Goal: Transaction & Acquisition: Purchase product/service

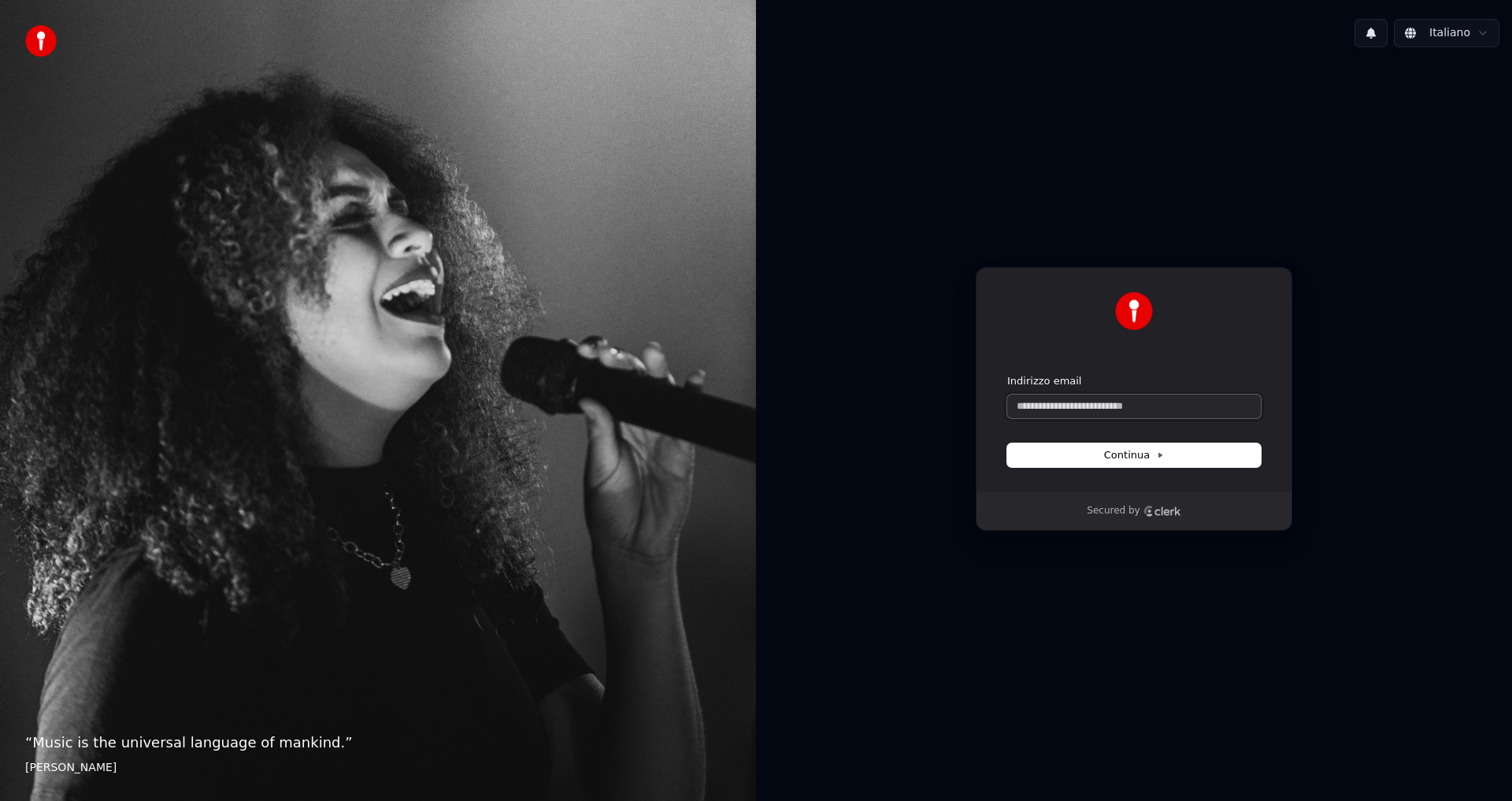
click at [1075, 414] on input "Indirizzo email" at bounding box center [1134, 407] width 253 height 23
click at [1375, 36] on button "1" at bounding box center [1371, 32] width 33 height 28
click at [1481, 86] on button "Aggiorna" at bounding box center [1461, 83] width 77 height 28
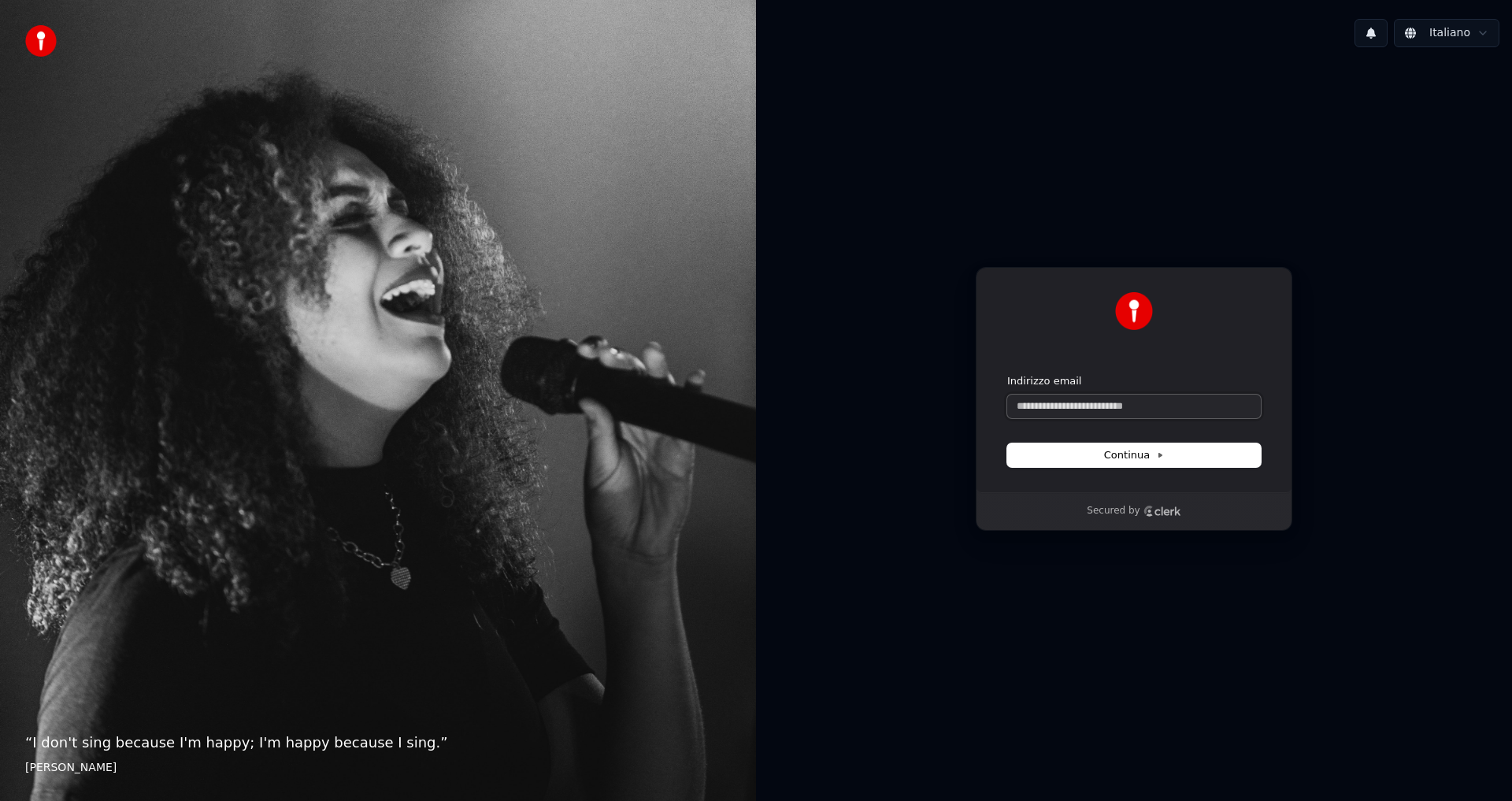
click at [1057, 409] on input "Indirizzo email" at bounding box center [1134, 407] width 253 height 23
click at [1007, 375] on button "submit" at bounding box center [1007, 375] width 0 height 0
type input "**********"
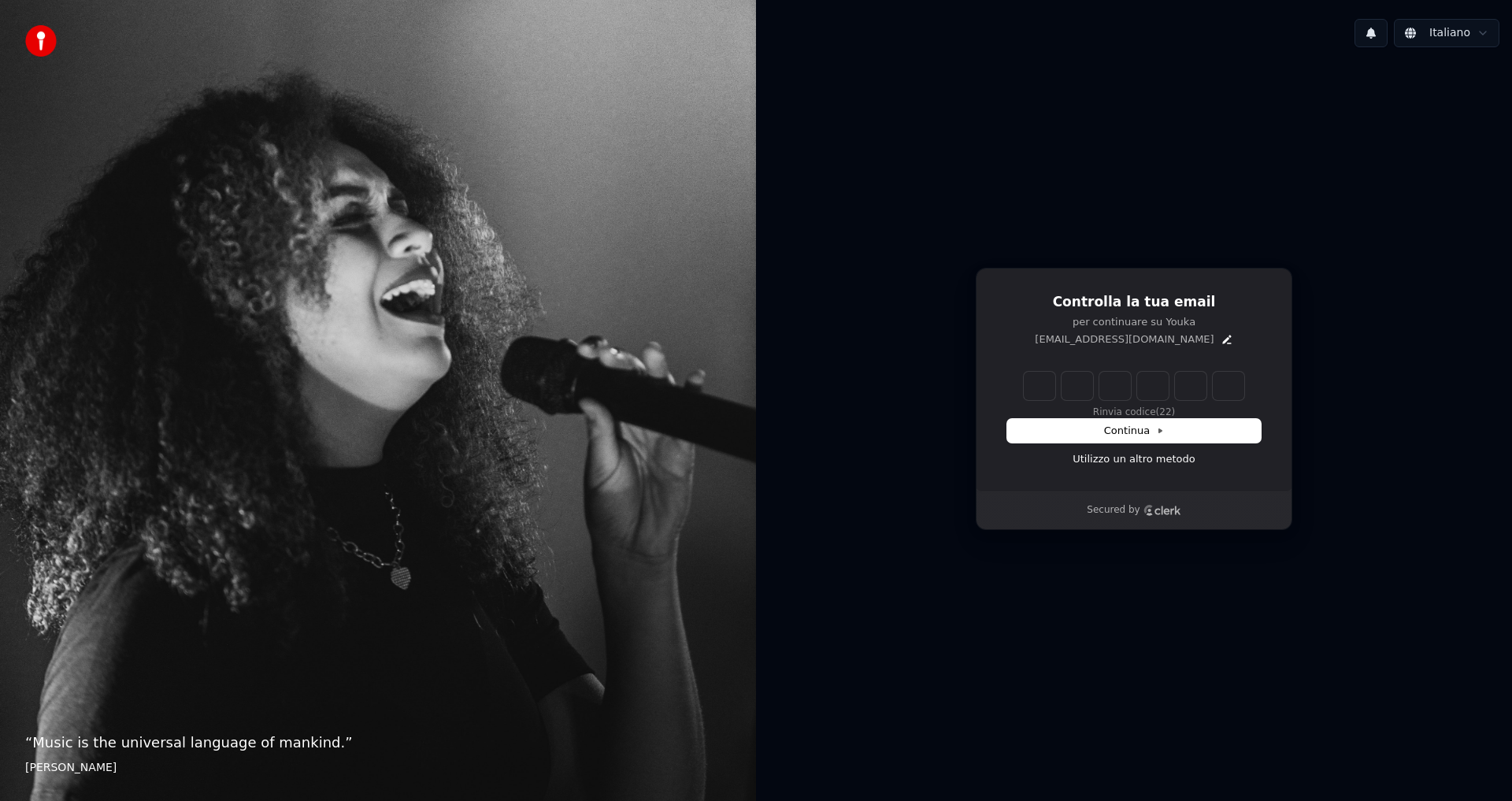
click at [1055, 396] on input "Enter verification code" at bounding box center [1134, 385] width 220 height 28
type input "******"
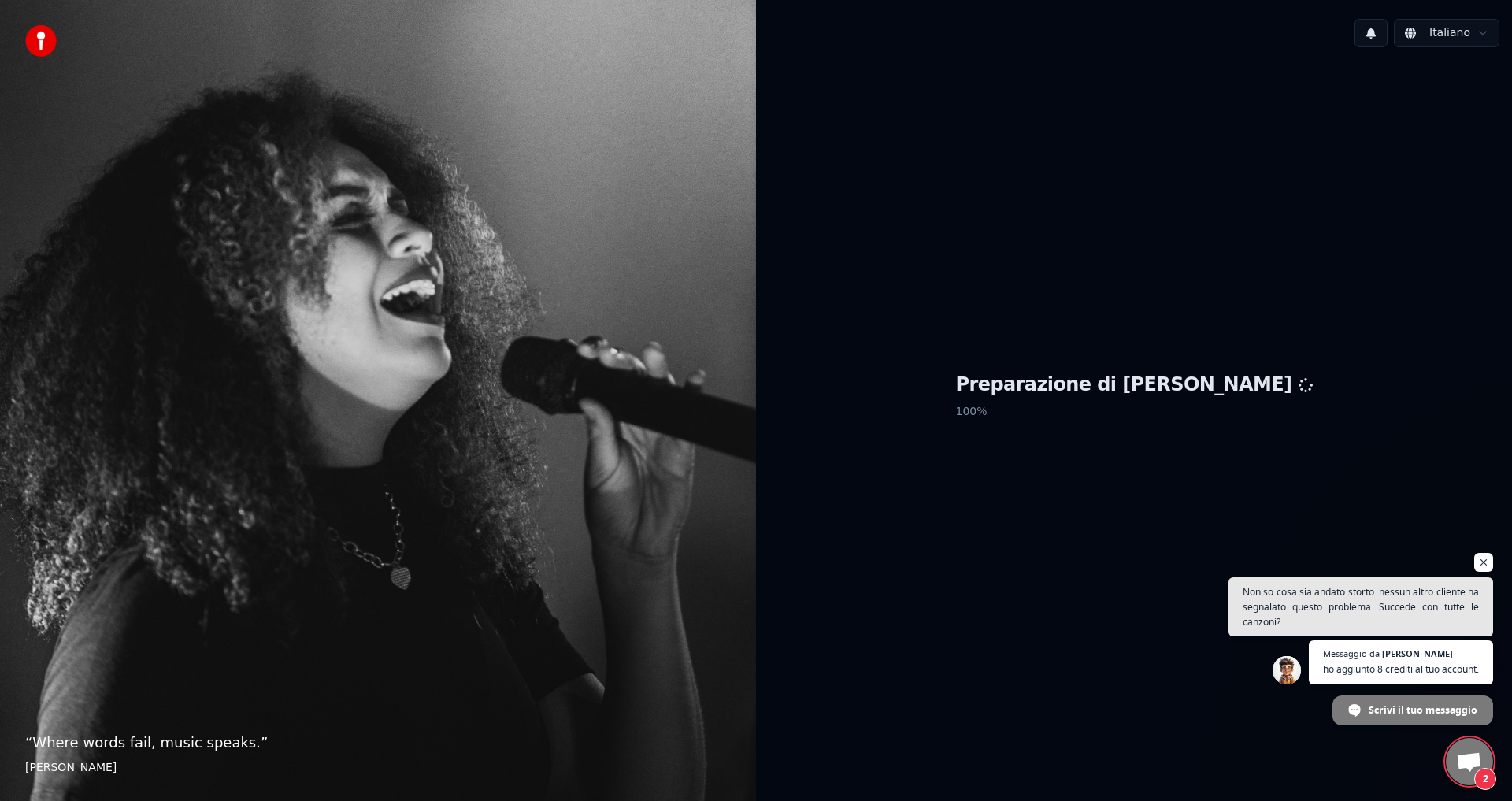
scroll to position [444, 0]
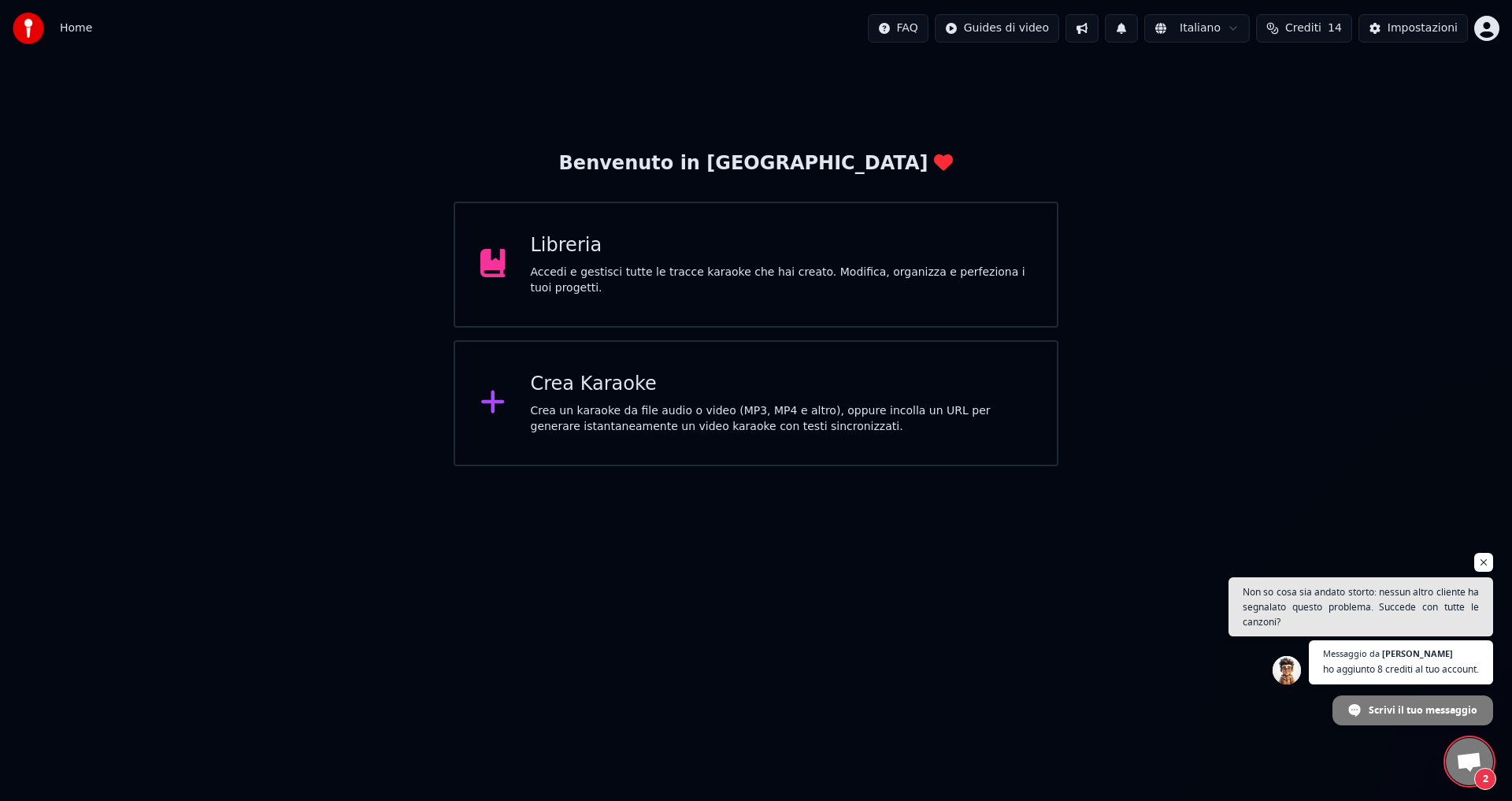
click at [1468, 760] on span "Aprire la chat" at bounding box center [1469, 763] width 26 height 22
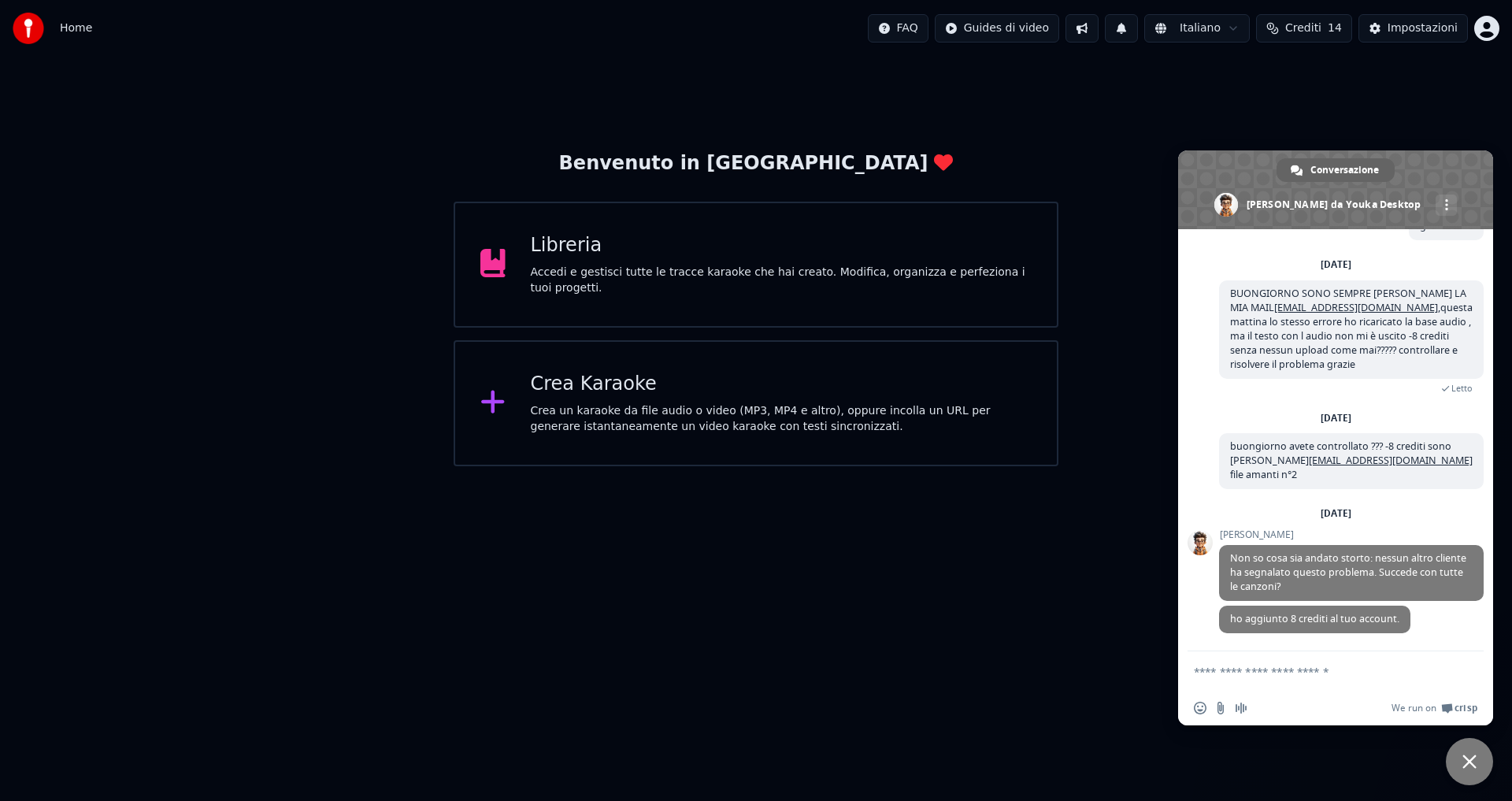
click at [1280, 23] on button "Crediti 14" at bounding box center [1304, 28] width 96 height 28
click at [1462, 781] on span "Chiudere la chat" at bounding box center [1469, 761] width 48 height 48
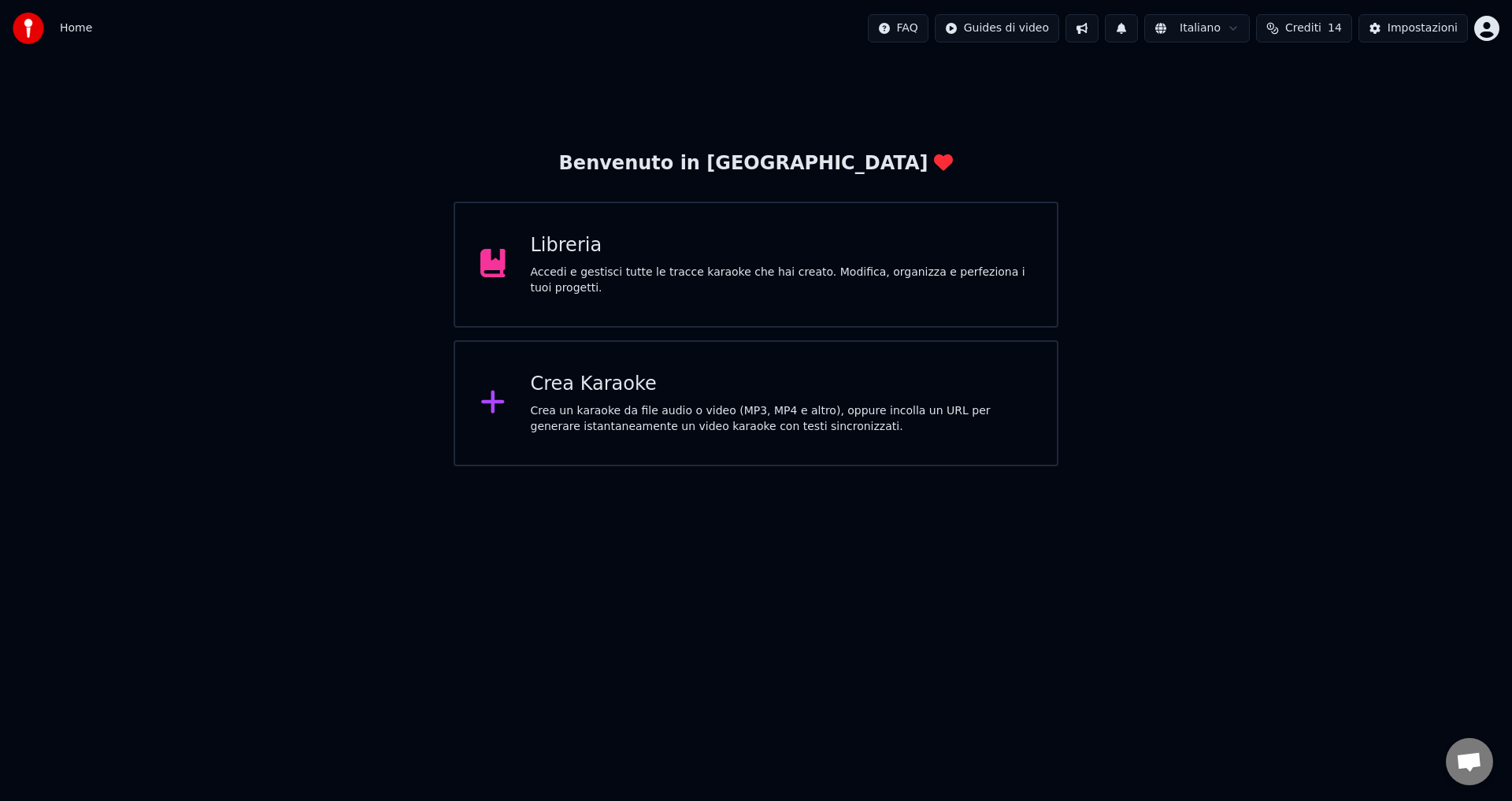
click at [1302, 39] on button "Crediti 14" at bounding box center [1304, 28] width 96 height 28
click at [1298, 205] on button "Aggiorna" at bounding box center [1312, 218] width 89 height 28
click at [1461, 756] on span "Aprire la chat" at bounding box center [1469, 763] width 26 height 22
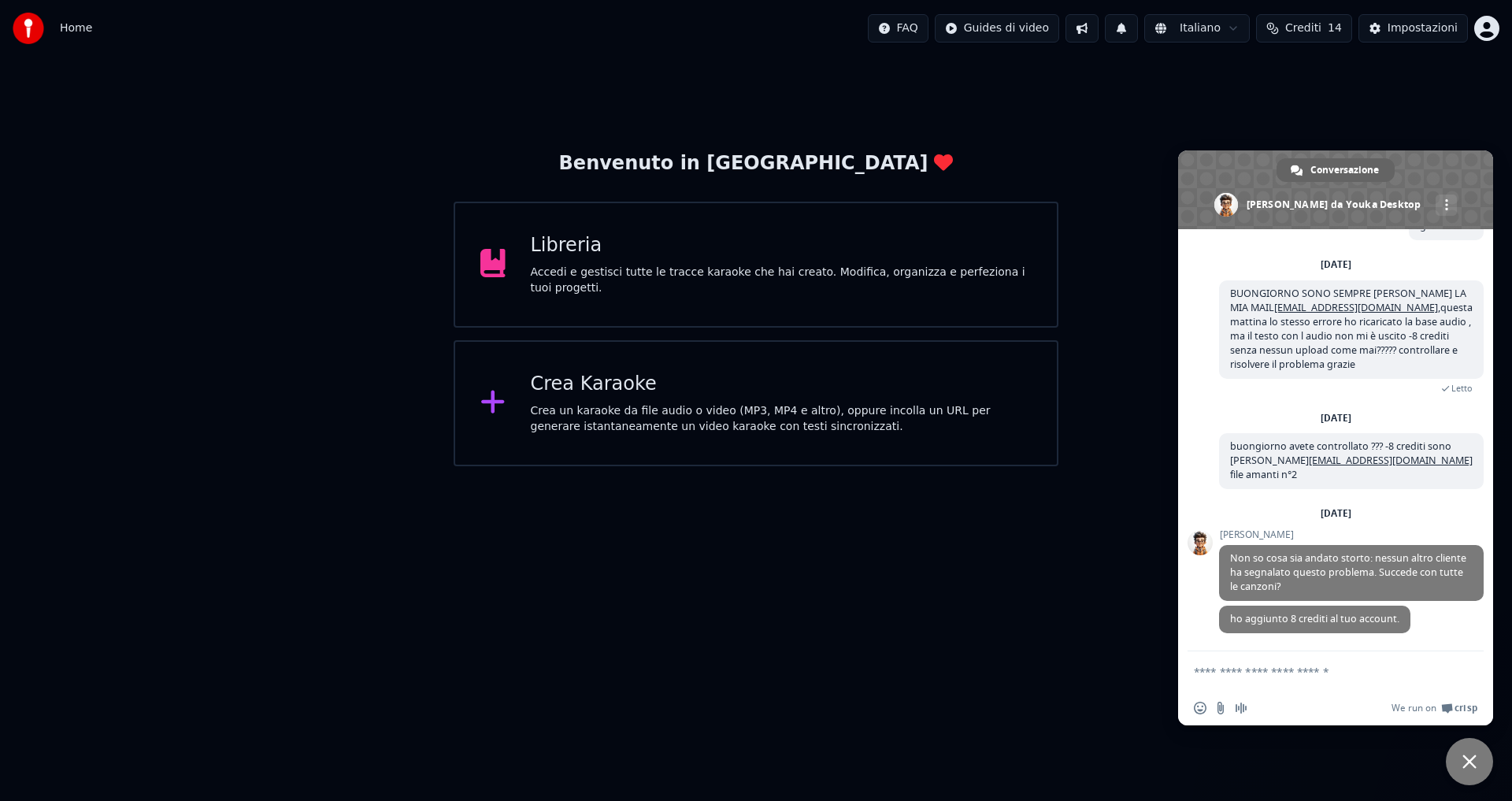
click at [1232, 675] on textarea "Scrivi il tuo messaggio..." at bounding box center [1318, 672] width 248 height 15
click at [1231, 667] on textarea "**********" at bounding box center [1318, 677] width 248 height 28
type textarea "**********"
click at [1459, 659] on span "Inviare" at bounding box center [1465, 669] width 26 height 26
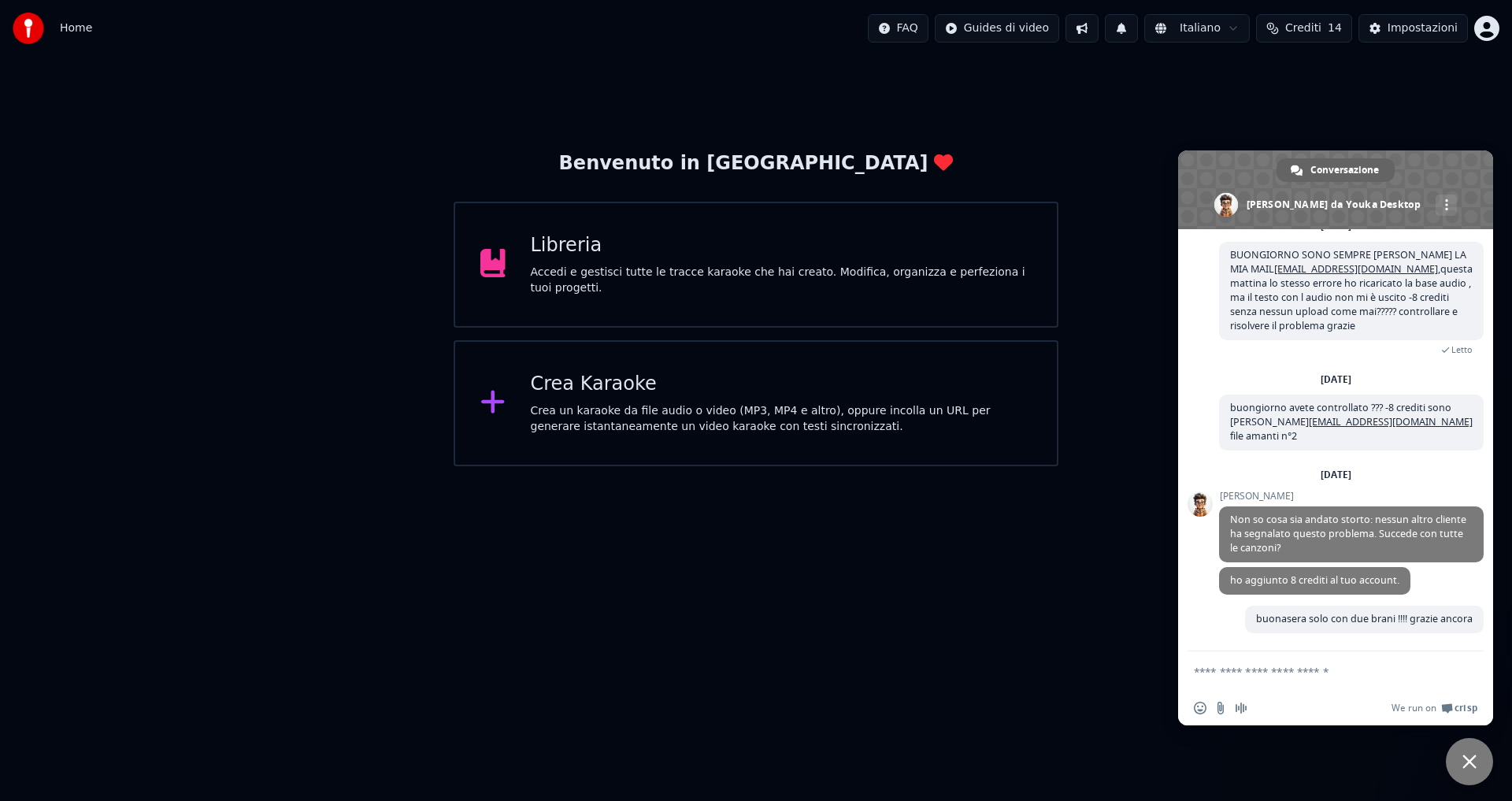
scroll to position [483, 0]
click at [1465, 766] on span "Chiudere la chat" at bounding box center [1469, 762] width 15 height 15
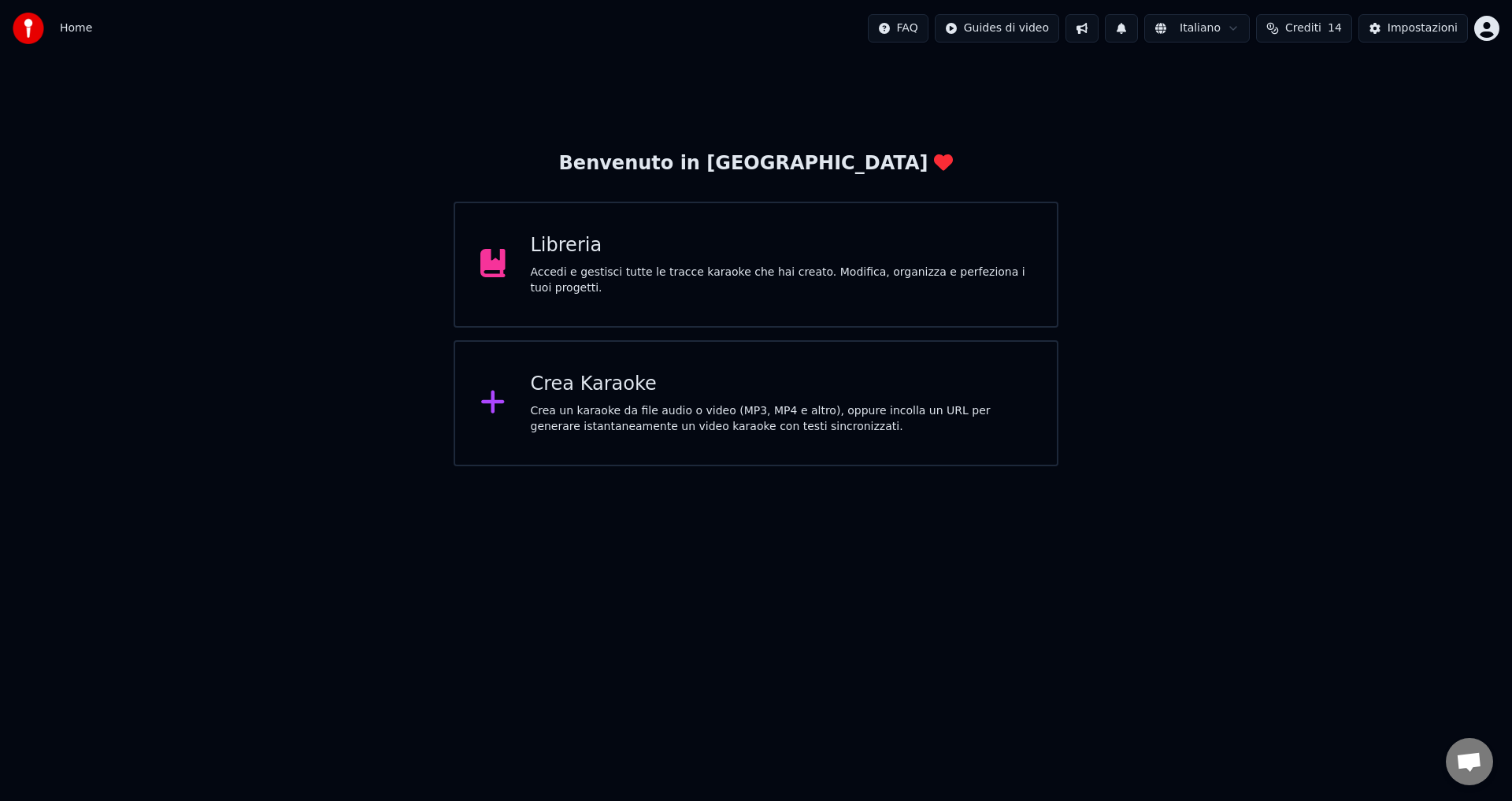
click at [520, 270] on div "Libreria Accedi e gestisci tutte le tracce karaoke che hai creato. Modifica, or…" at bounding box center [755, 265] width 605 height 126
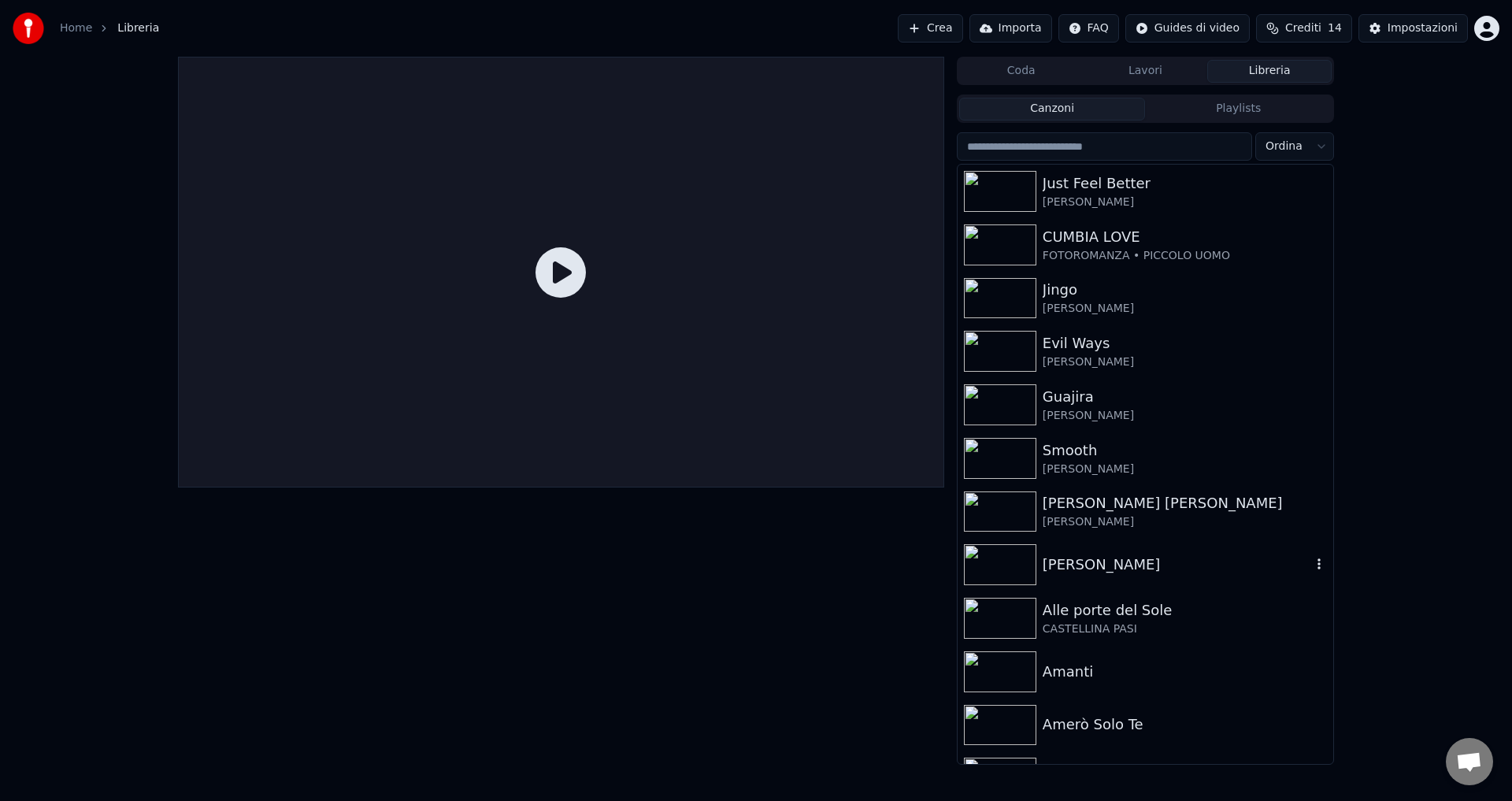
click at [1069, 558] on div "[PERSON_NAME]" at bounding box center [1177, 565] width 269 height 22
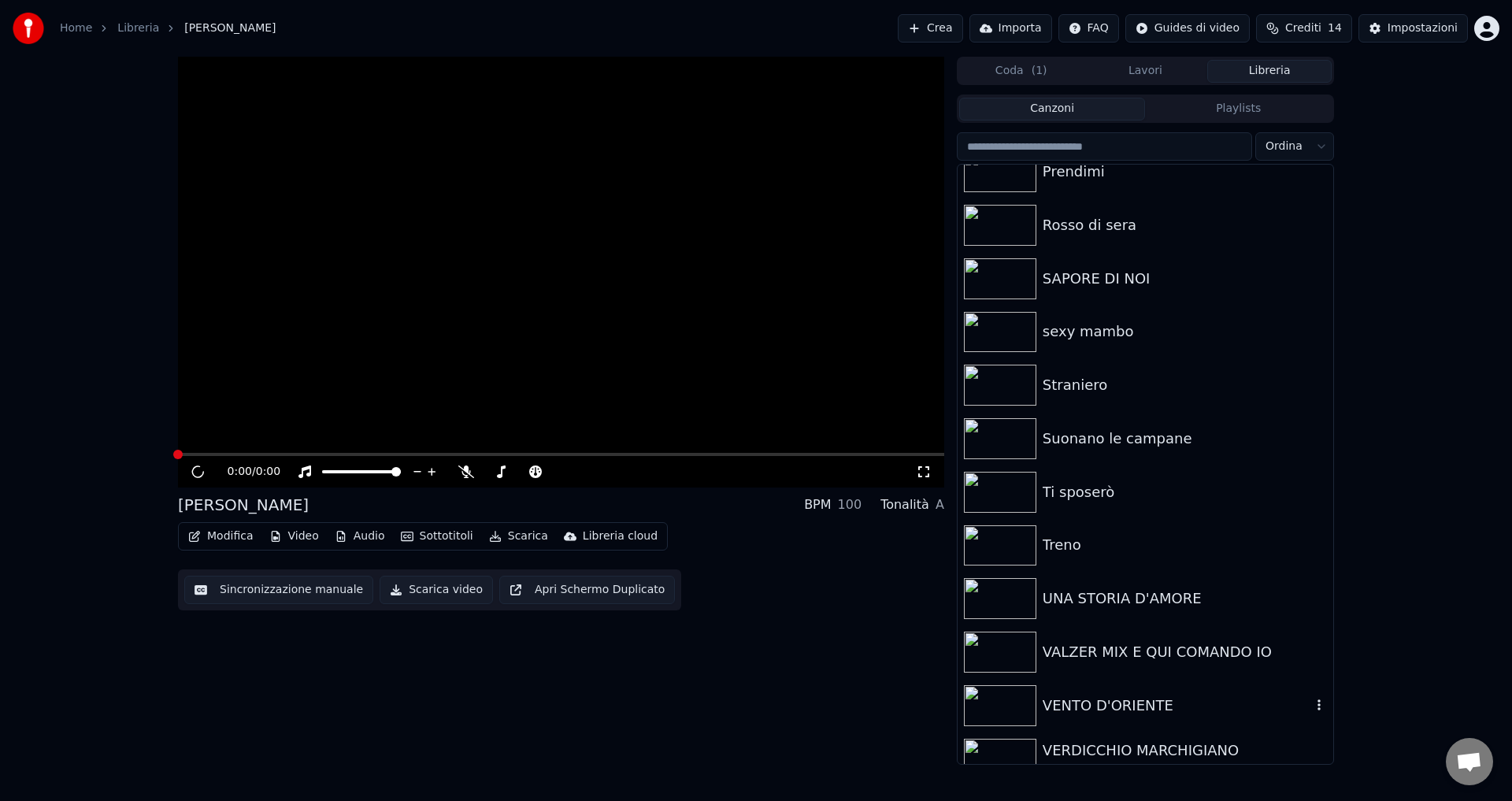
scroll to position [1809, 0]
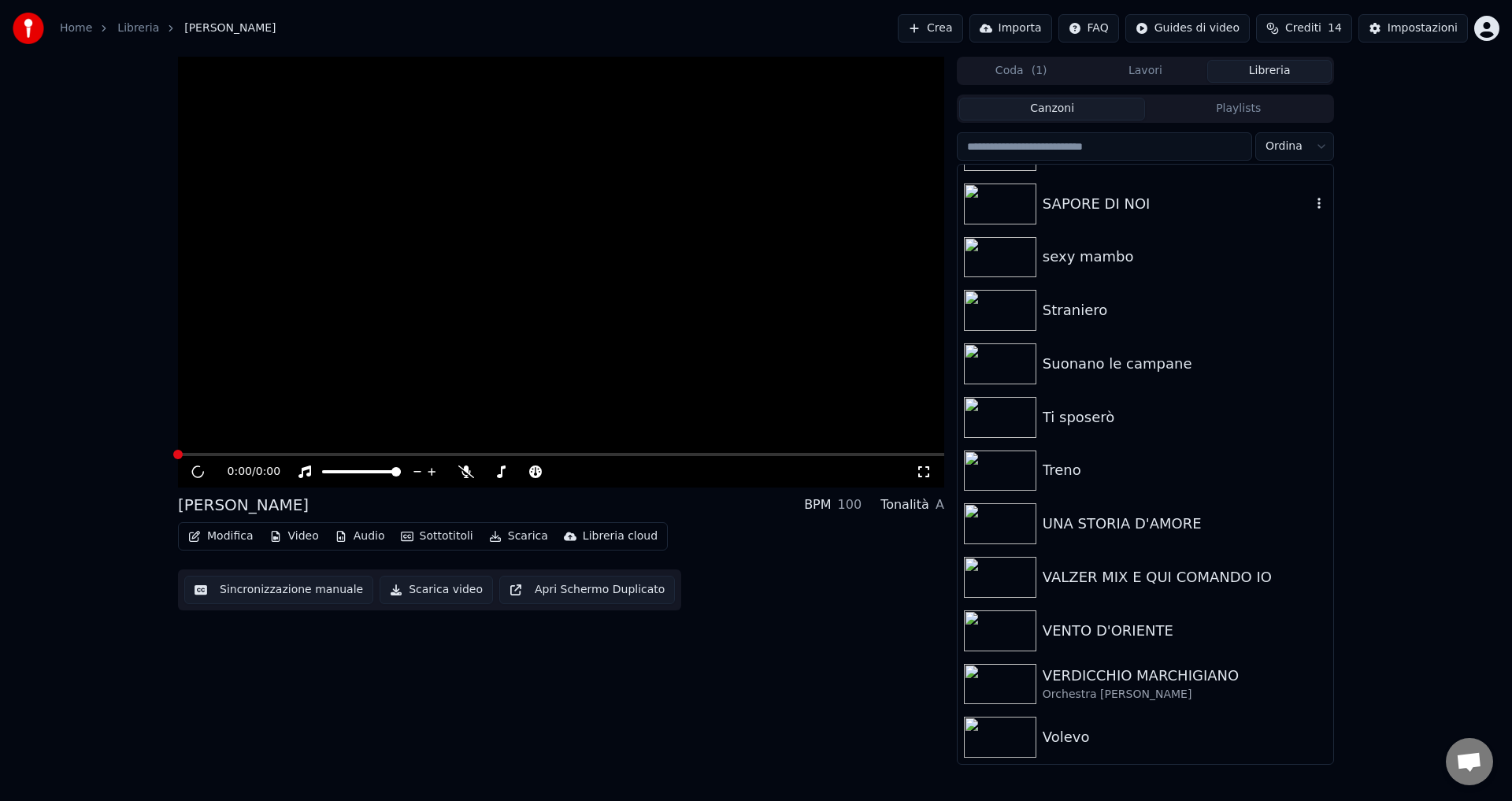
click at [1098, 210] on div "SAPORE DI NOI" at bounding box center [1177, 204] width 269 height 22
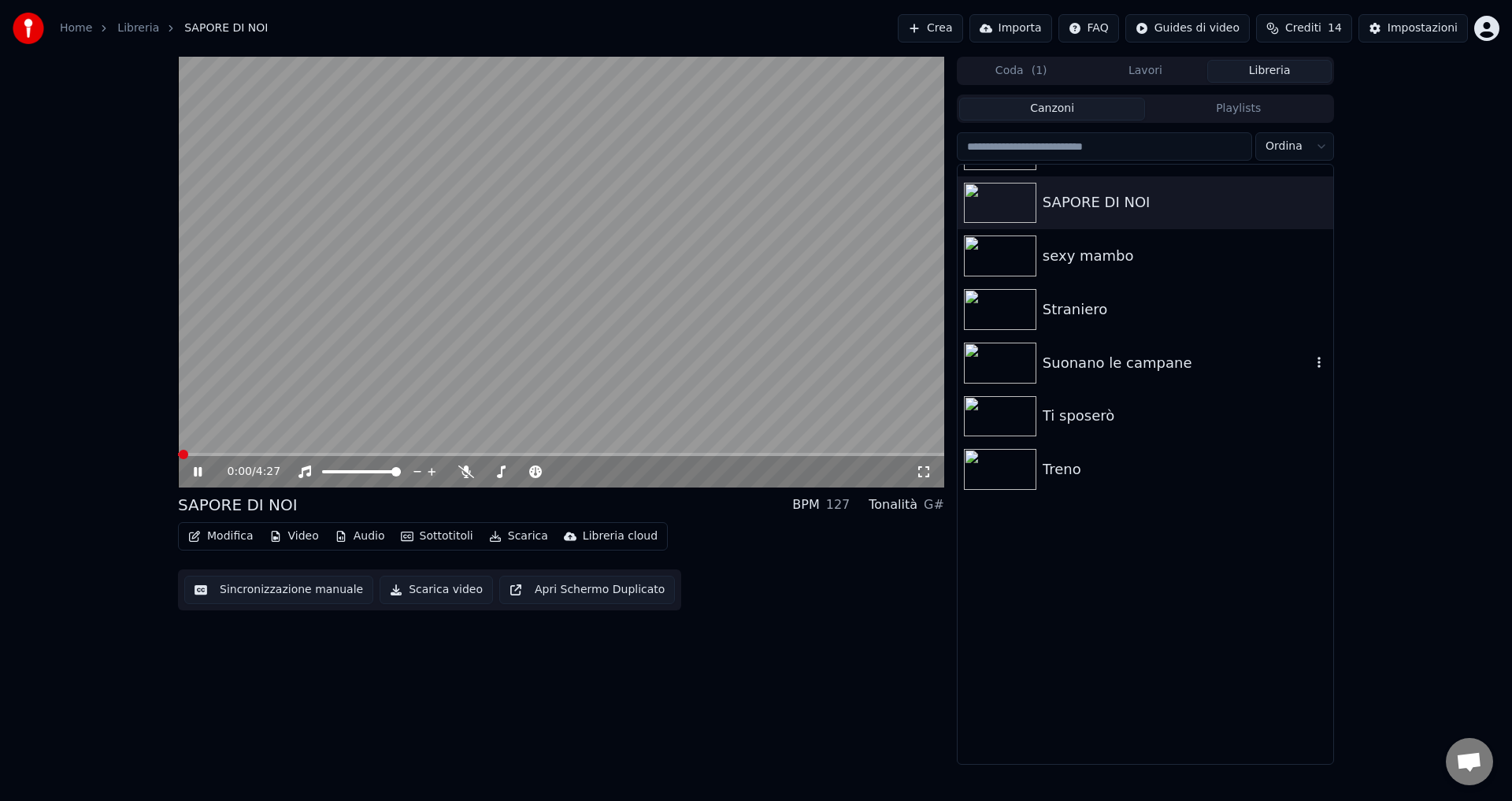
scroll to position [1416, 0]
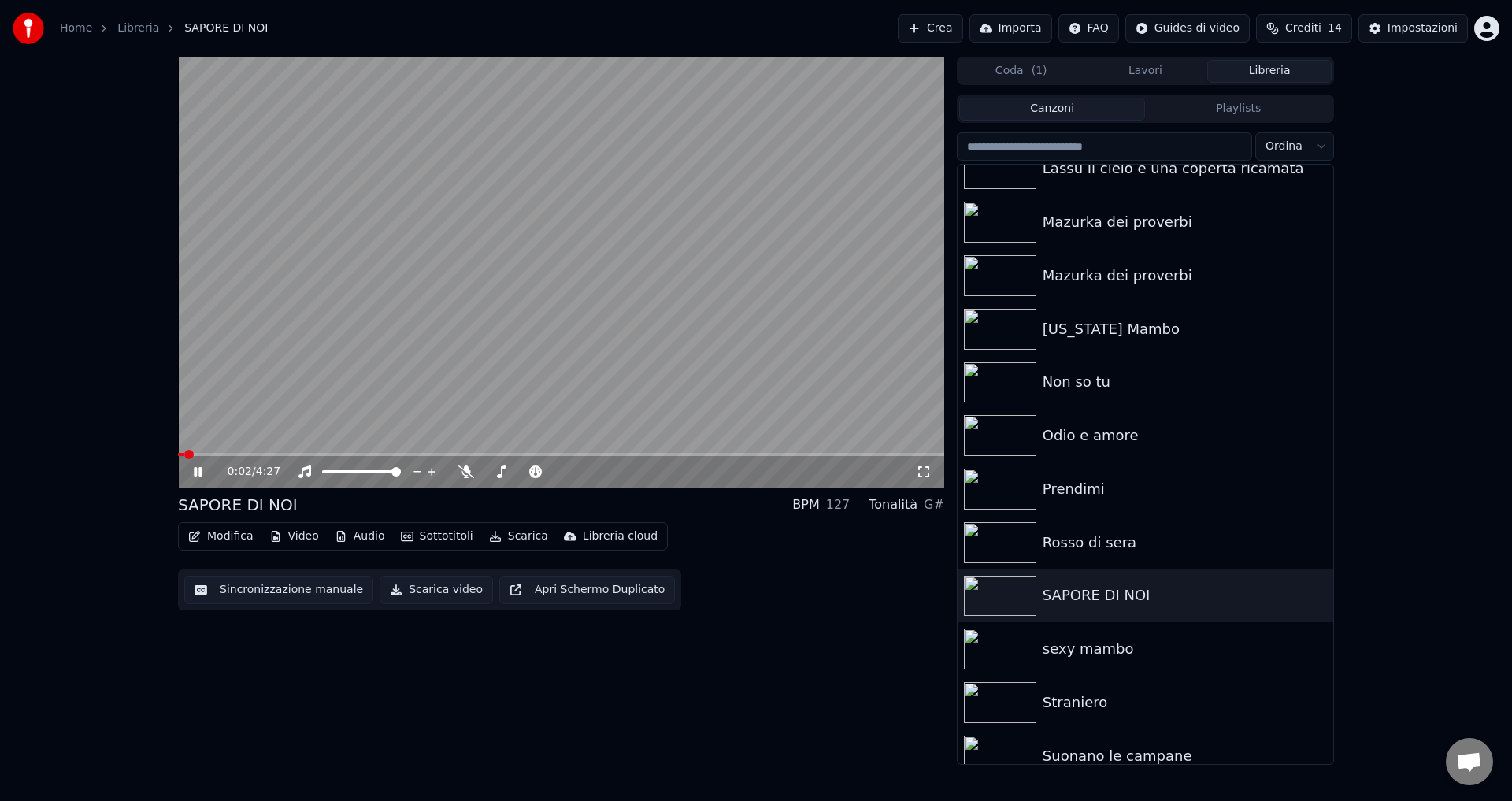
click at [193, 474] on icon at bounding box center [209, 472] width 37 height 13
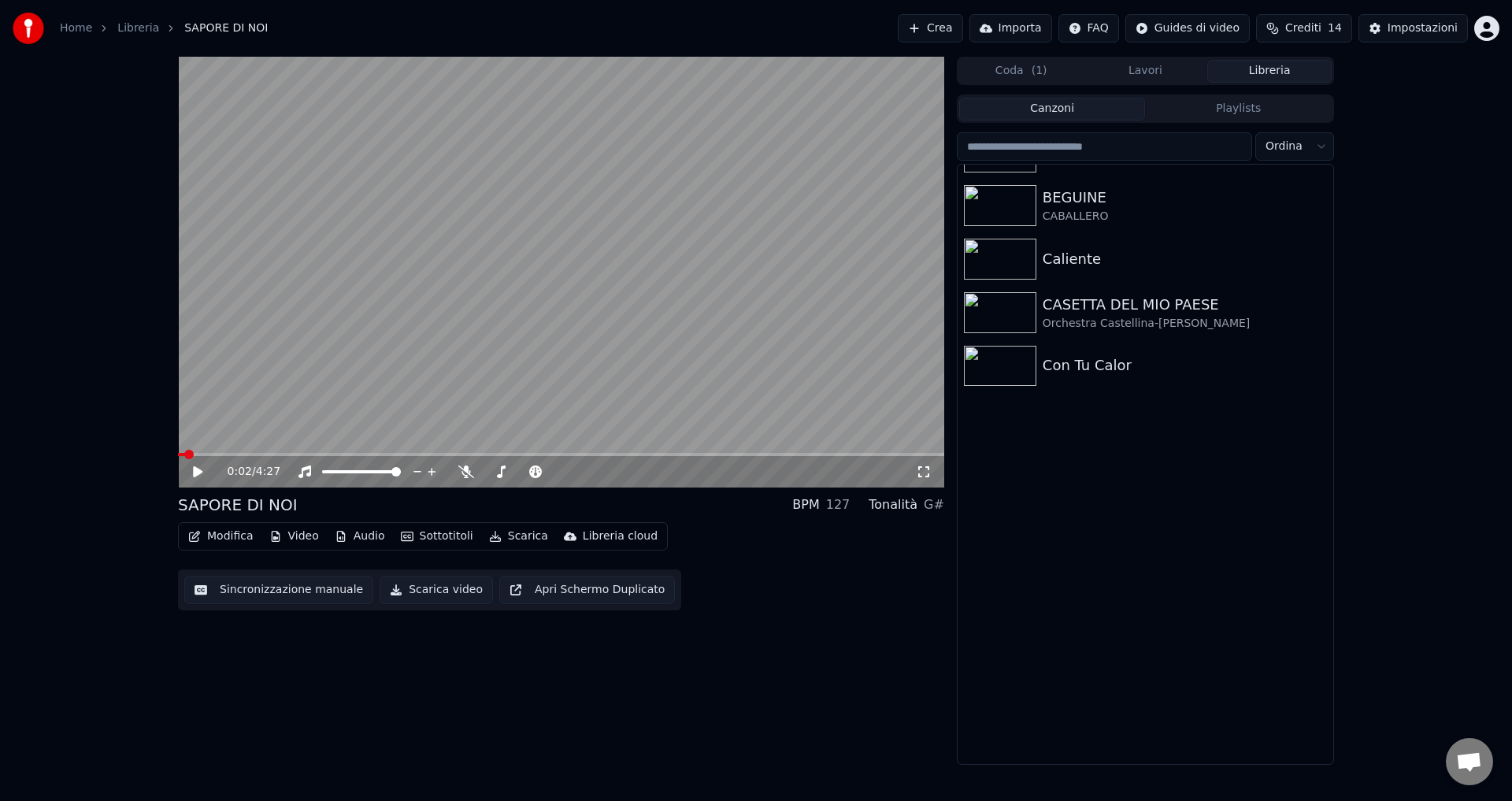
scroll to position [232, 0]
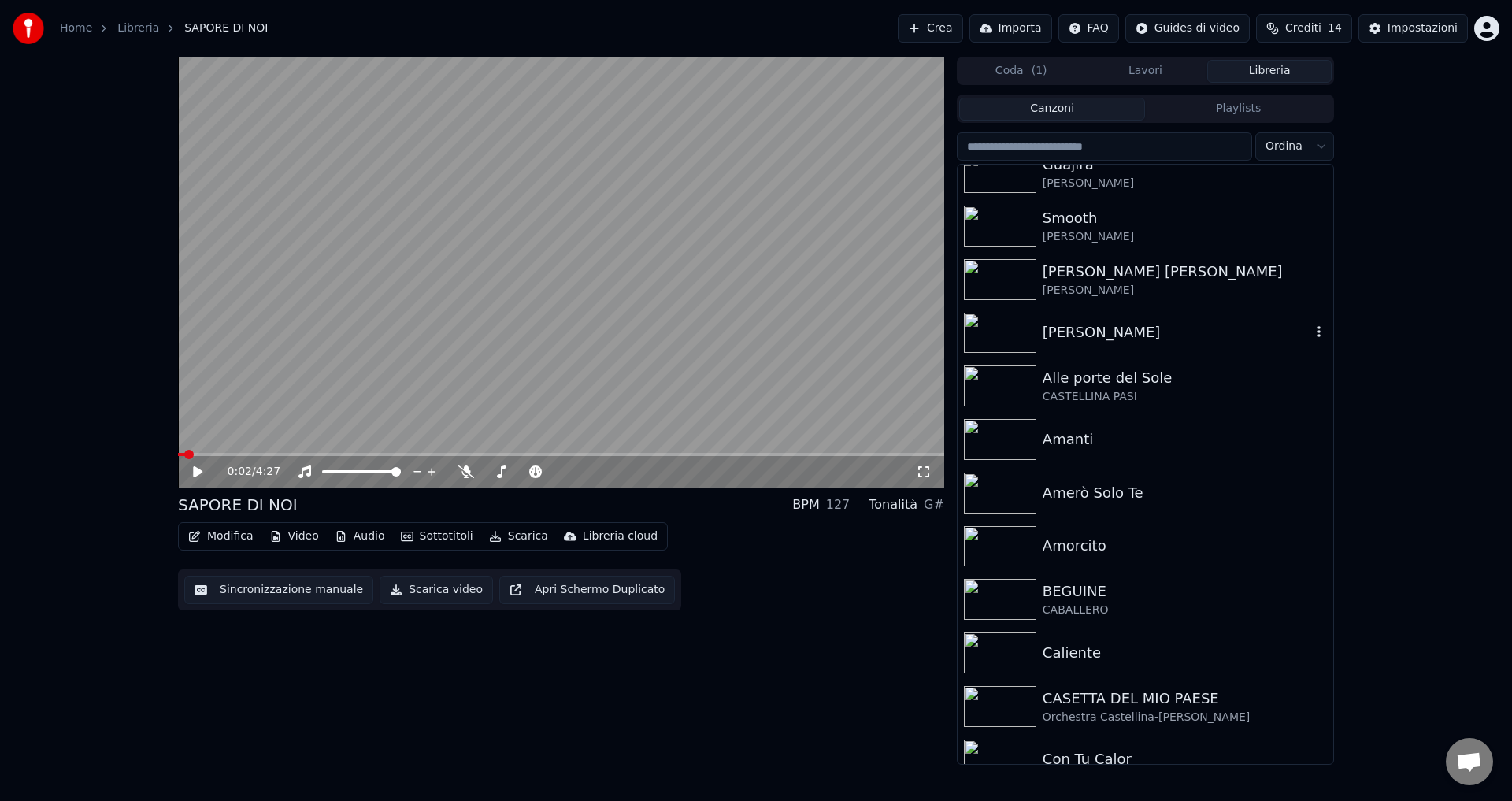
click at [1002, 324] on img at bounding box center [1000, 333] width 73 height 41
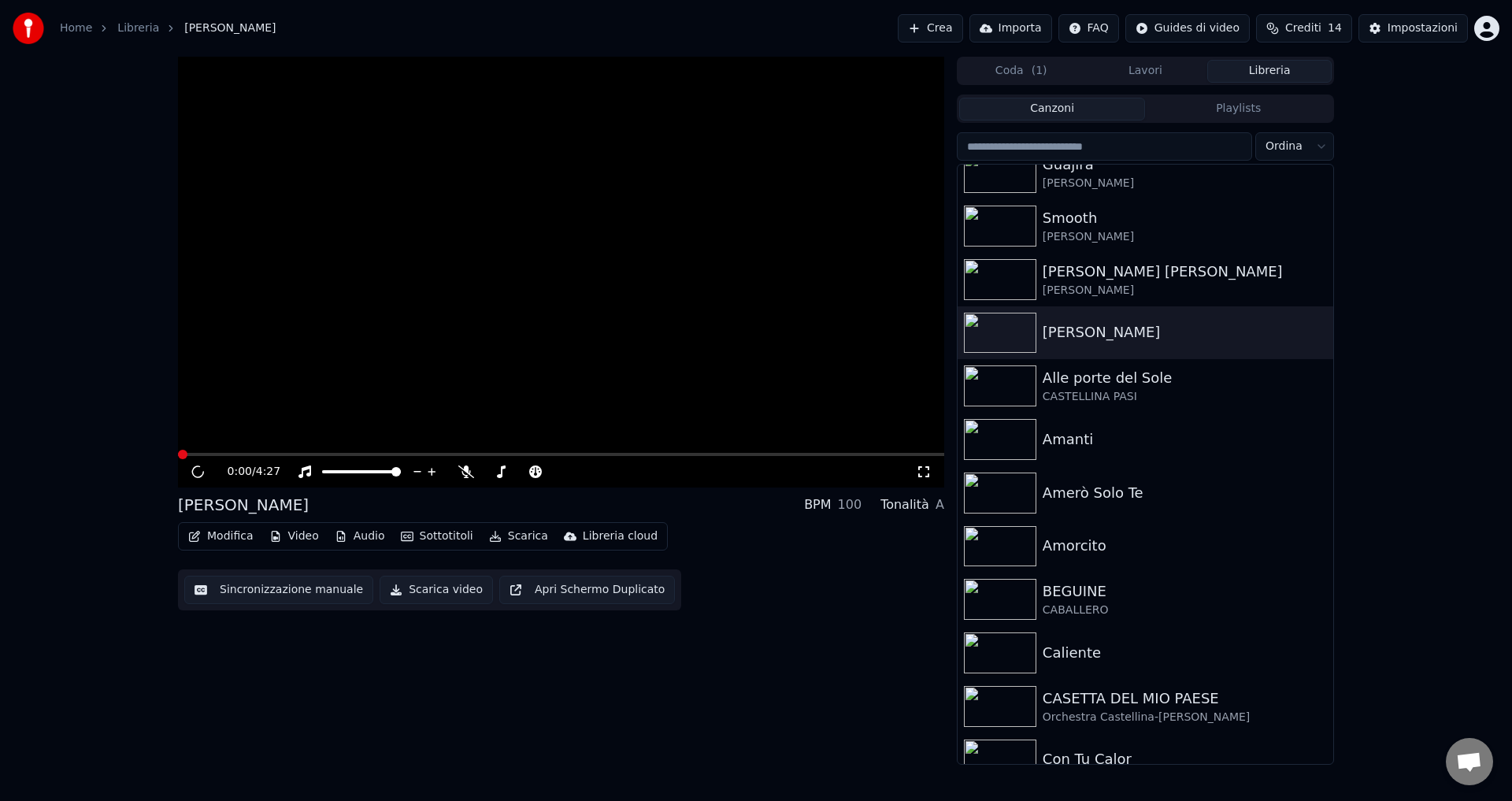
click at [1032, 72] on span "( 1 )" at bounding box center [1039, 71] width 16 height 16
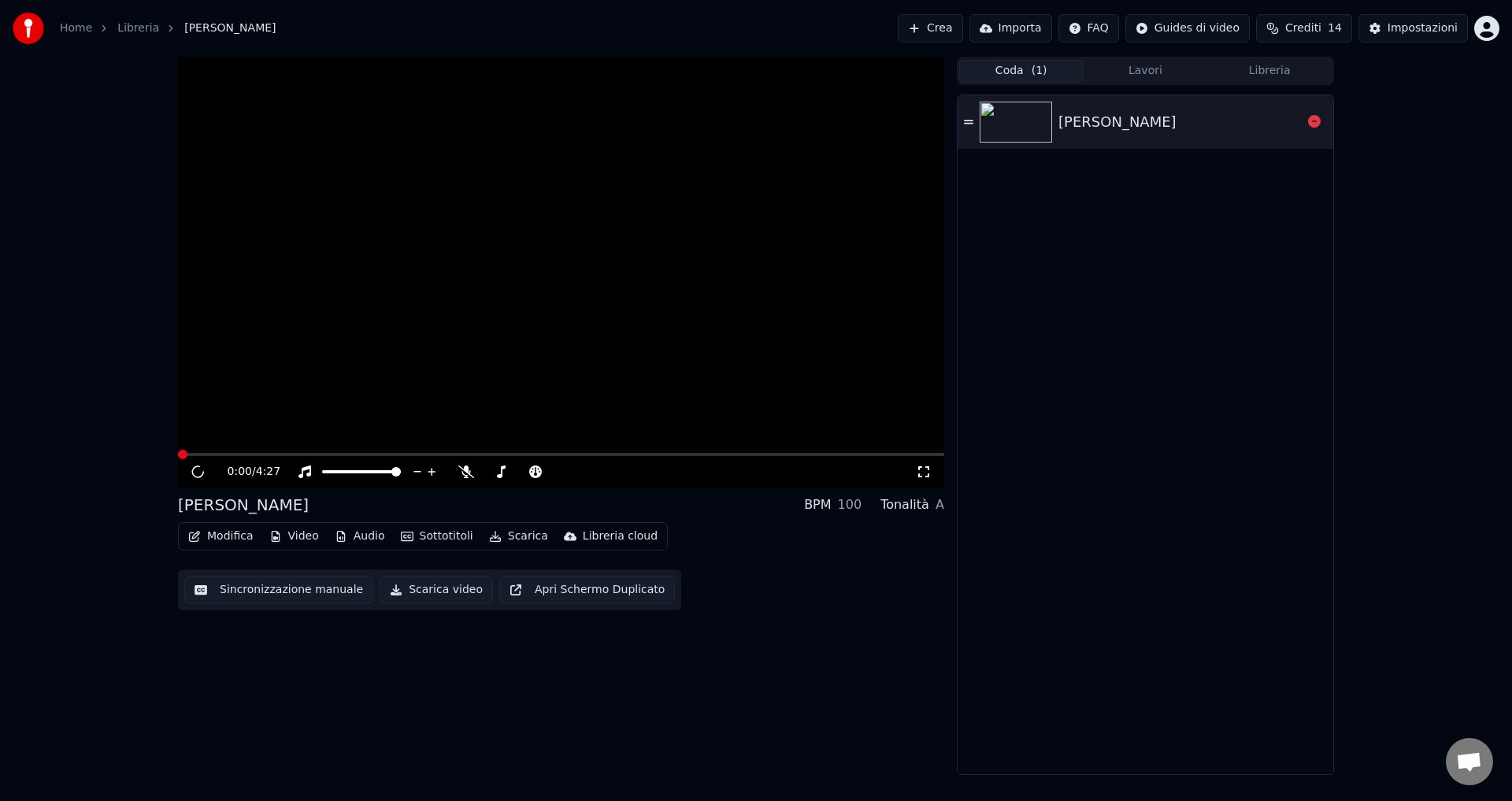
click at [1067, 112] on div "[PERSON_NAME]" at bounding box center [1118, 121] width 118 height 22
click at [1157, 70] on button "Lavori" at bounding box center [1146, 72] width 124 height 23
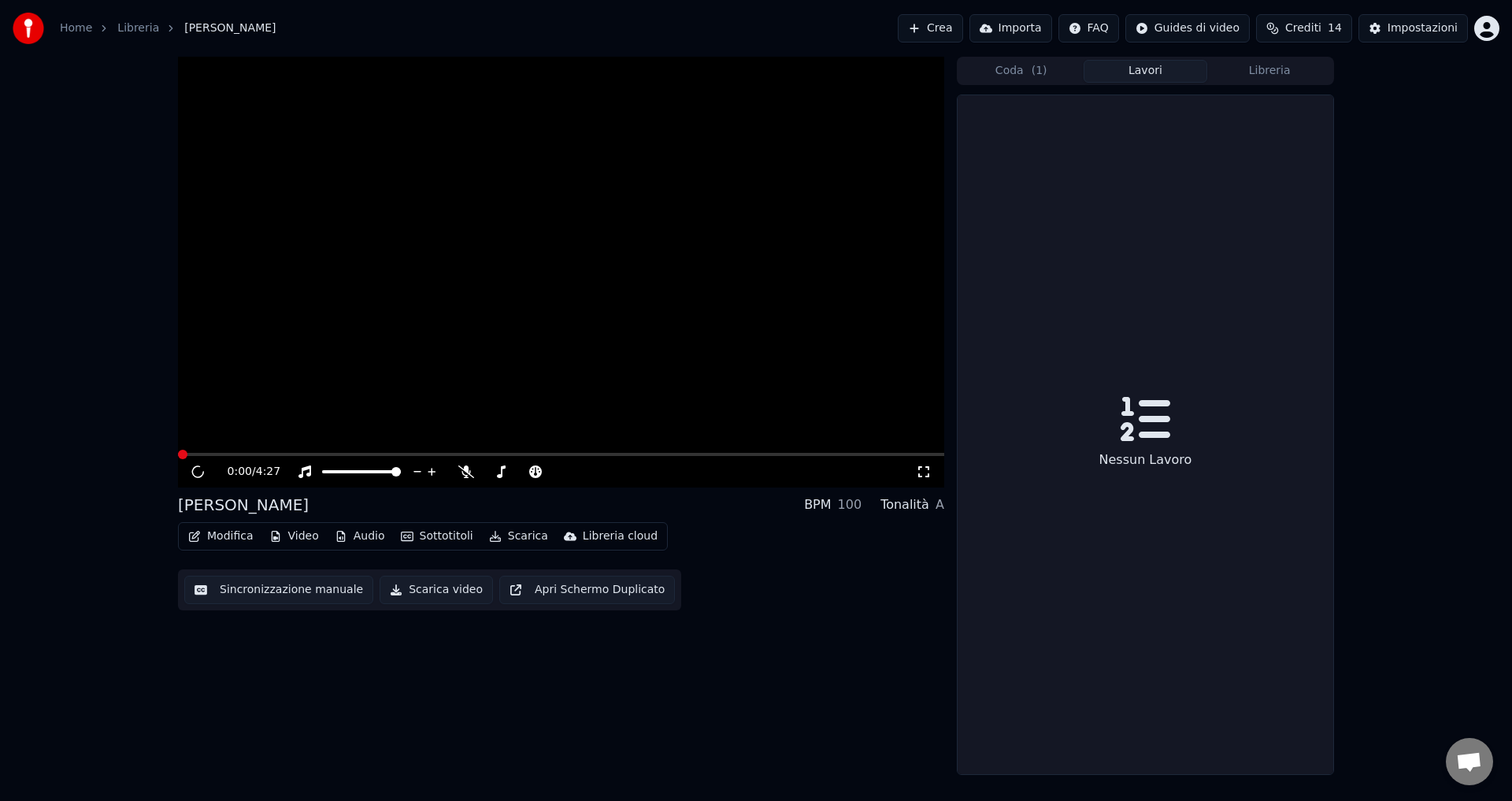
click at [1249, 65] on button "Libreria" at bounding box center [1269, 72] width 124 height 23
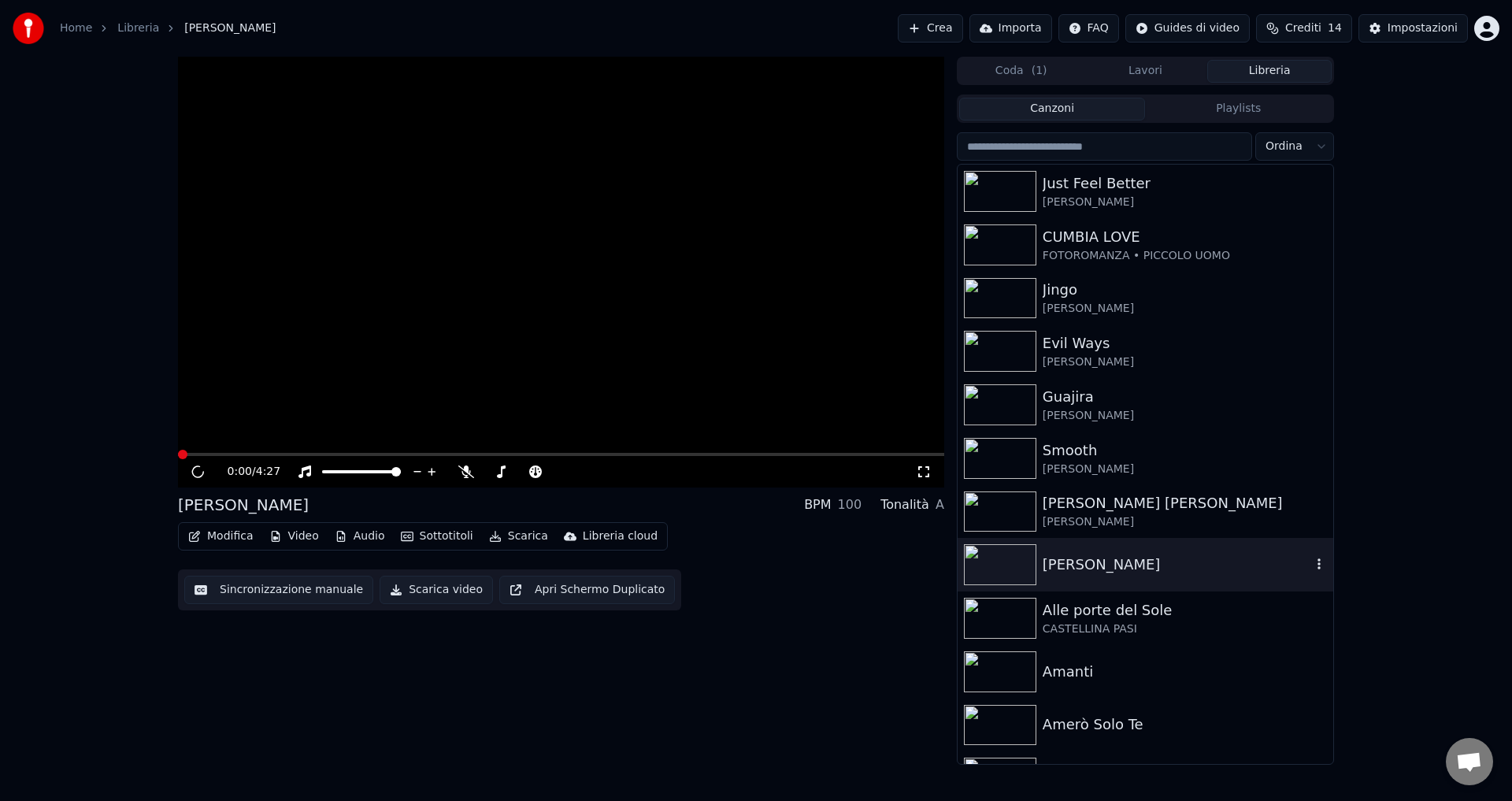
click at [1055, 562] on div "[PERSON_NAME]" at bounding box center [1177, 565] width 269 height 22
click at [1311, 570] on icon "button" at bounding box center [1319, 564] width 16 height 13
click at [1289, 641] on div "Apri Directory" at bounding box center [1313, 645] width 160 height 25
click at [1311, 569] on icon "button" at bounding box center [1319, 564] width 16 height 13
click at [1287, 673] on div "Informazioni di Debug" at bounding box center [1313, 670] width 160 height 25
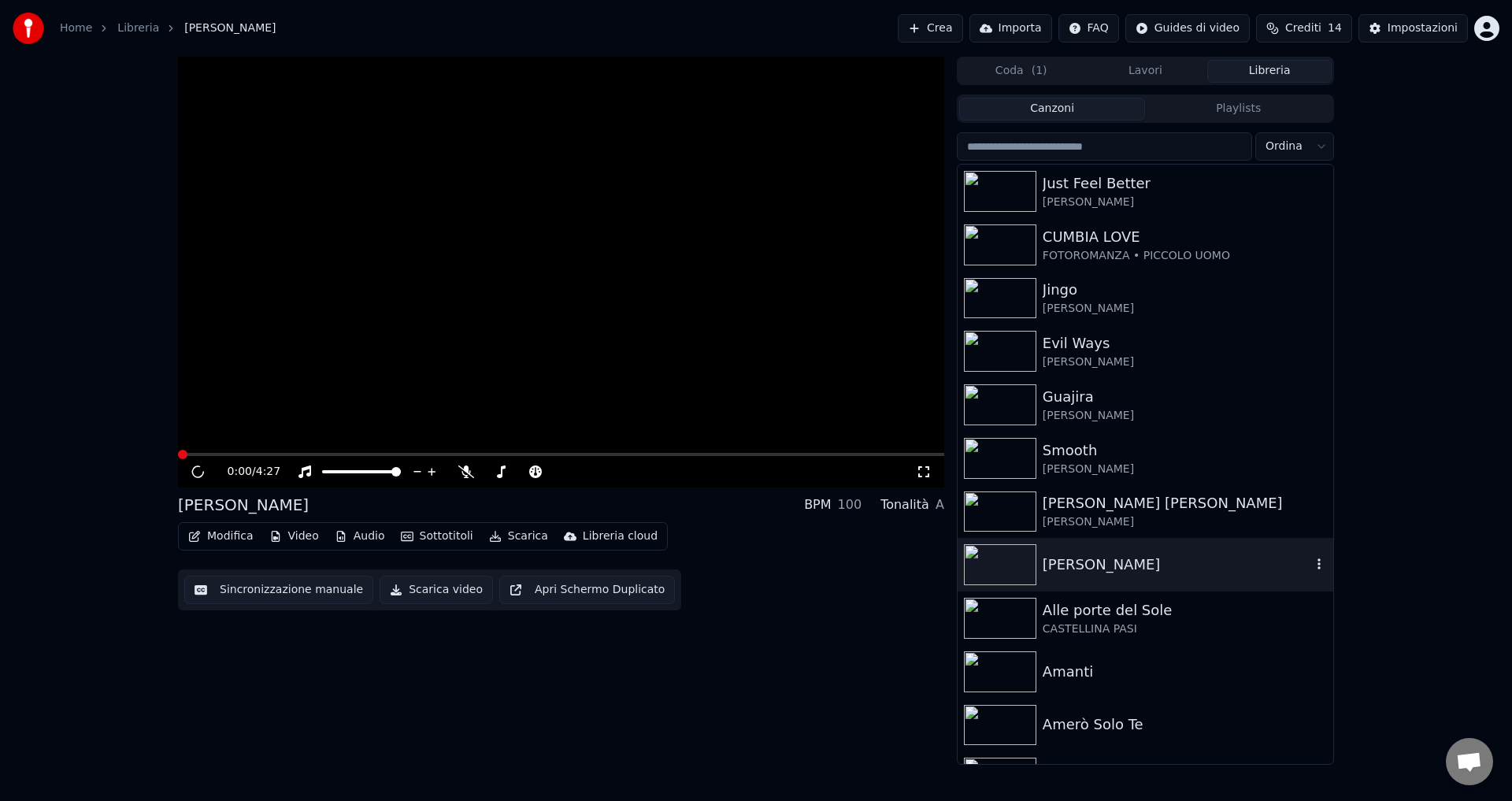
click at [1081, 574] on div "[PERSON_NAME]" at bounding box center [1177, 565] width 269 height 22
click at [1233, 107] on button "Playlists" at bounding box center [1238, 110] width 186 height 23
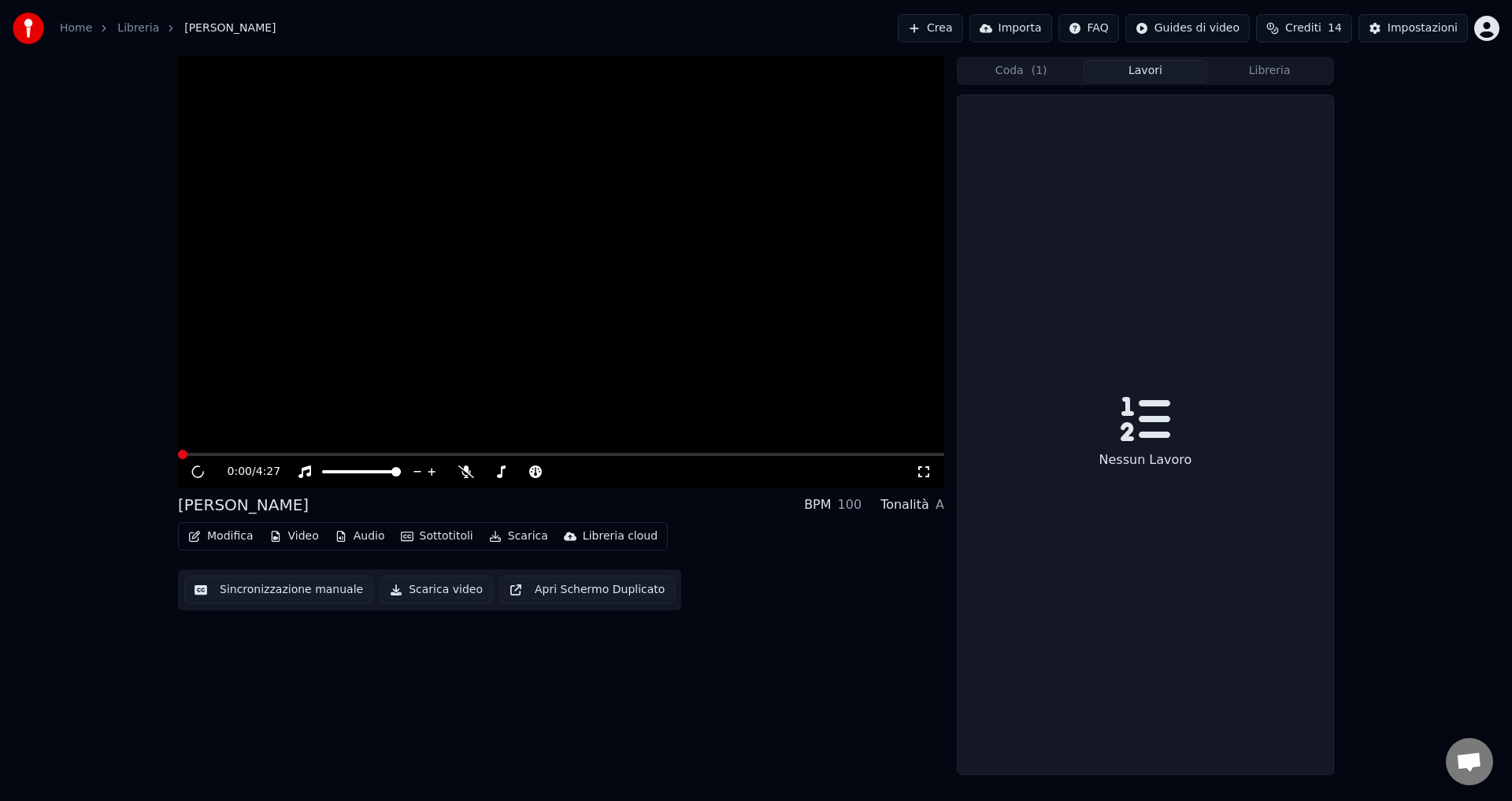
click at [1160, 66] on button "Lavori" at bounding box center [1146, 72] width 124 height 23
click at [1031, 83] on div "Coda ( 1 ) Lavori Libreria" at bounding box center [1145, 70] width 378 height 28
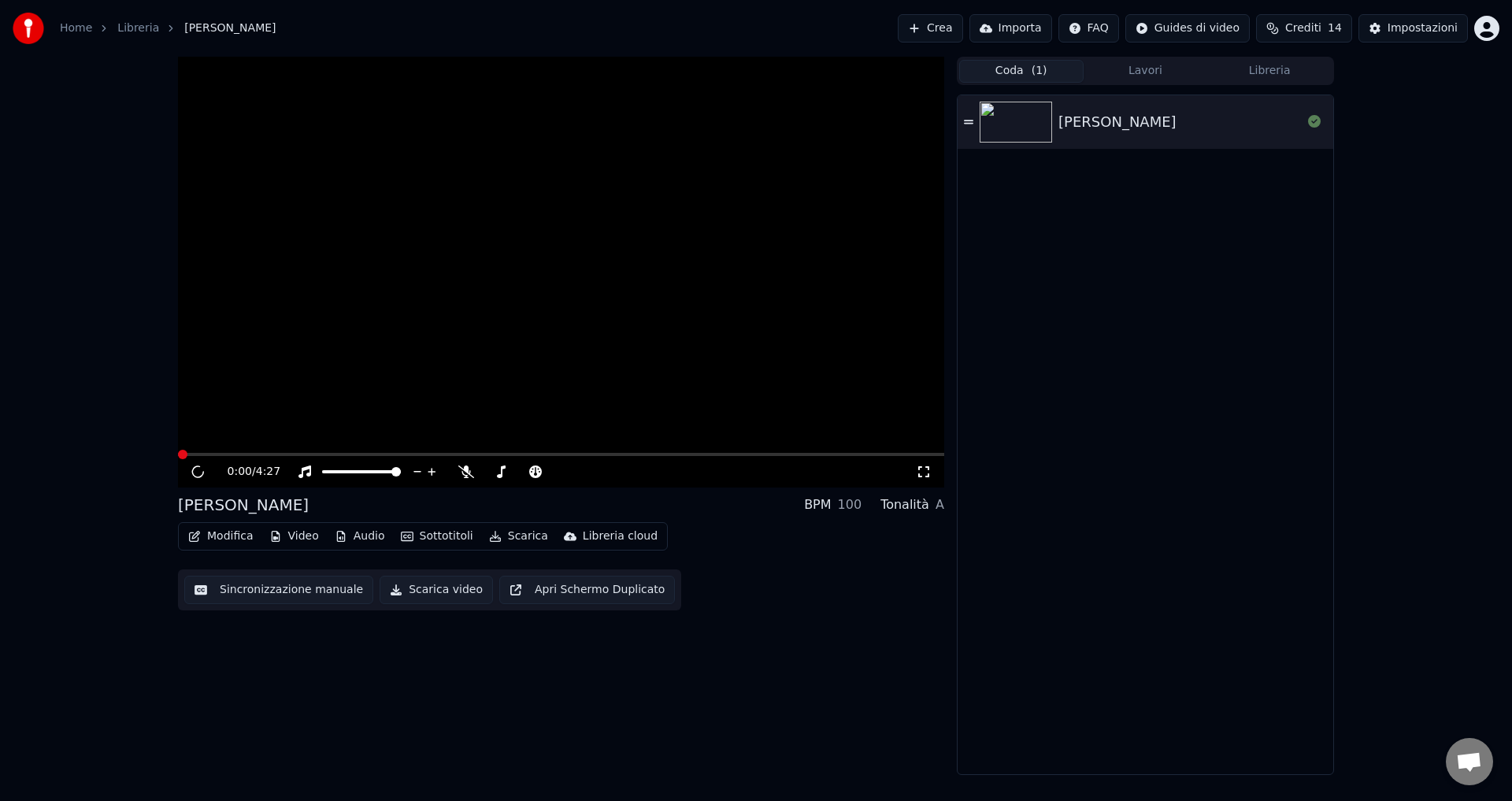
click at [1026, 73] on button "Coda ( 1 )" at bounding box center [1022, 72] width 124 height 23
click at [1277, 68] on button "Libreria" at bounding box center [1269, 72] width 124 height 23
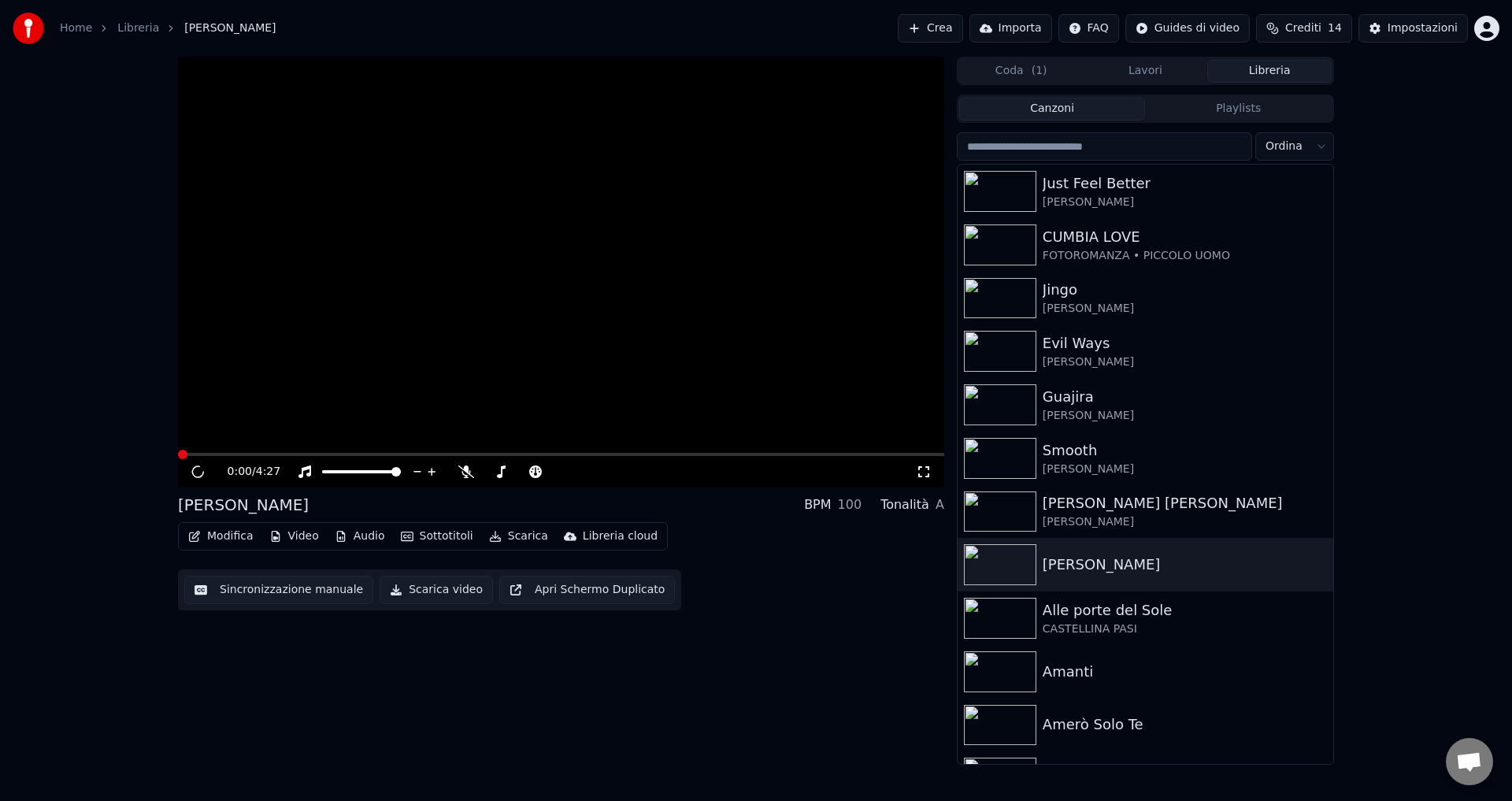
click at [1315, 27] on span "Crediti" at bounding box center [1303, 28] width 36 height 16
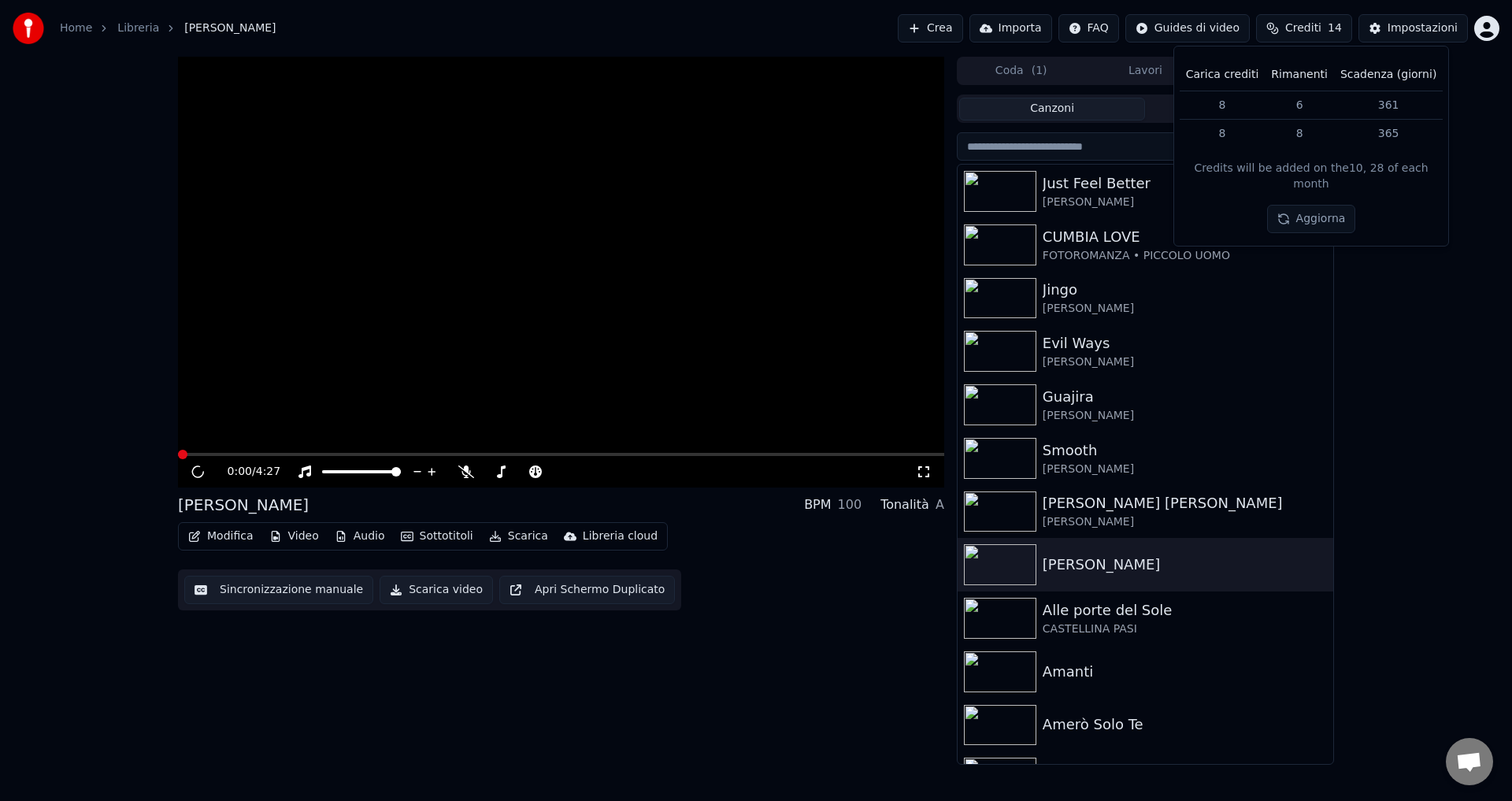
click at [1299, 207] on button "Aggiorna" at bounding box center [1312, 218] width 89 height 28
click at [1299, 207] on div "Aggiorna" at bounding box center [1311, 218] width 108 height 28
click at [1411, 317] on div "0:00 / 4:27 [PERSON_NAME] BPM 100 Tonalità A Modifica Video Audio Sottotitoli S…" at bounding box center [756, 411] width 1512 height 709
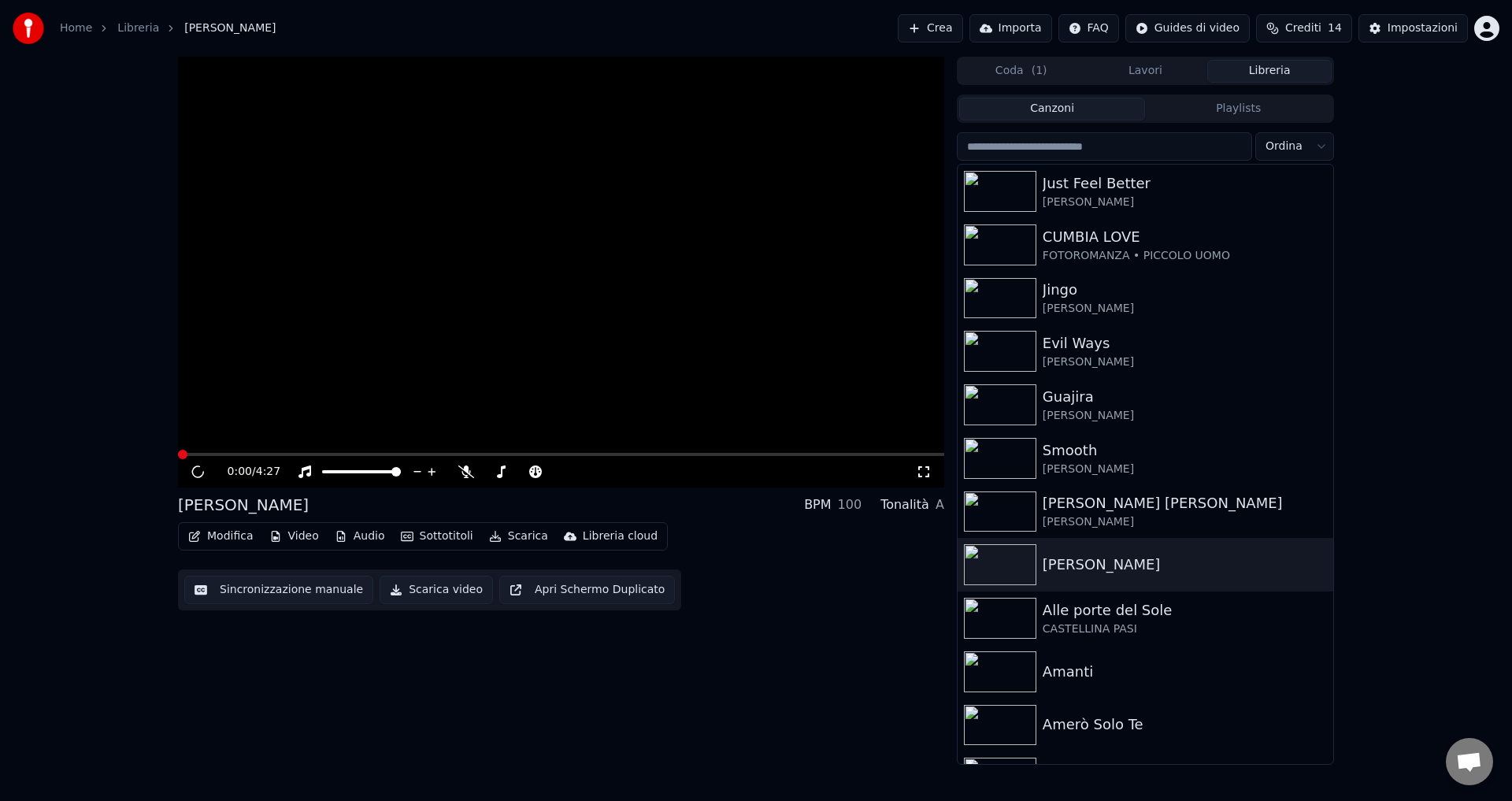
click at [1021, 28] on button "Importa" at bounding box center [1010, 28] width 82 height 28
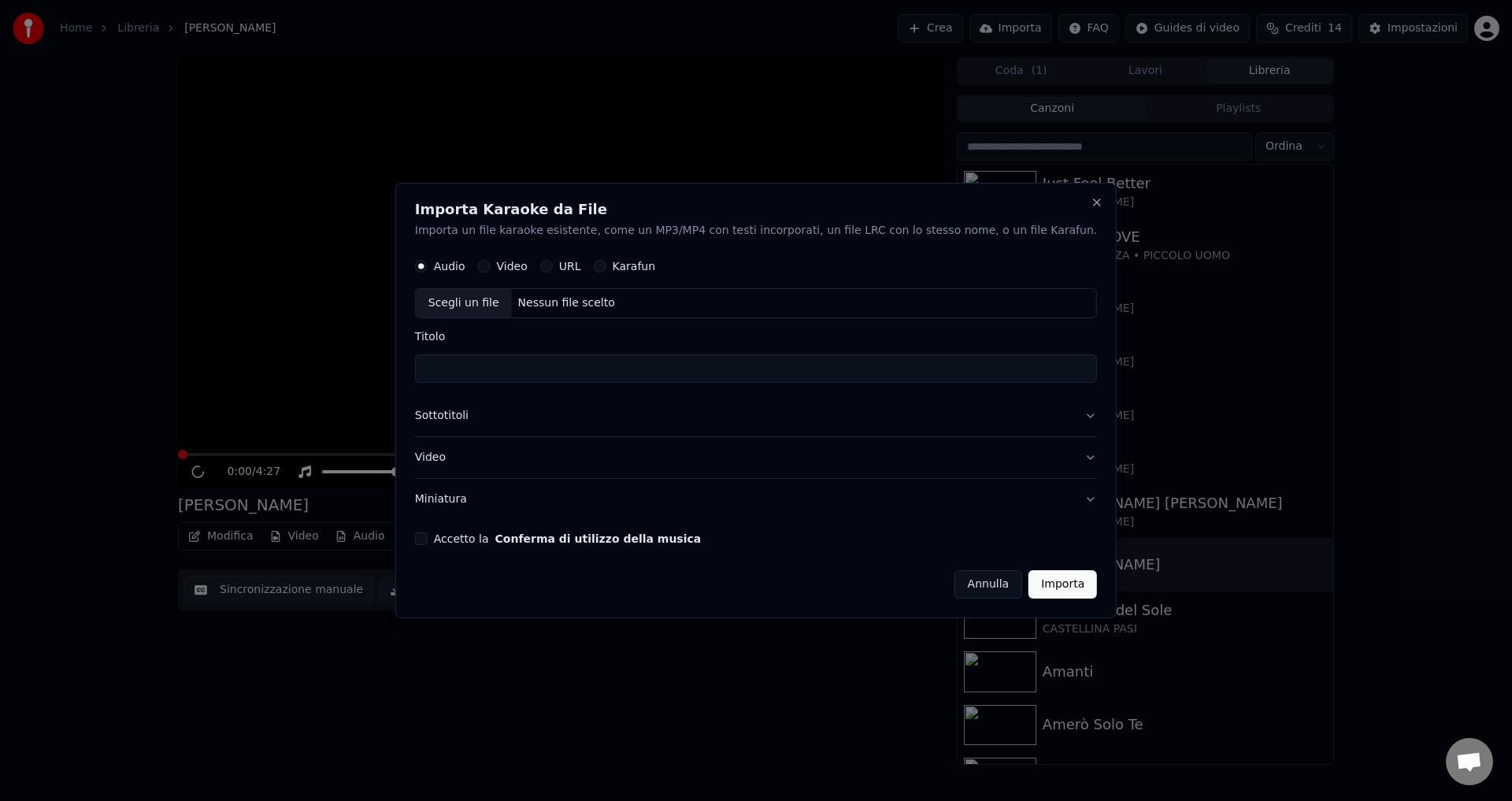
click at [956, 585] on button "Annulla" at bounding box center [989, 584] width 69 height 28
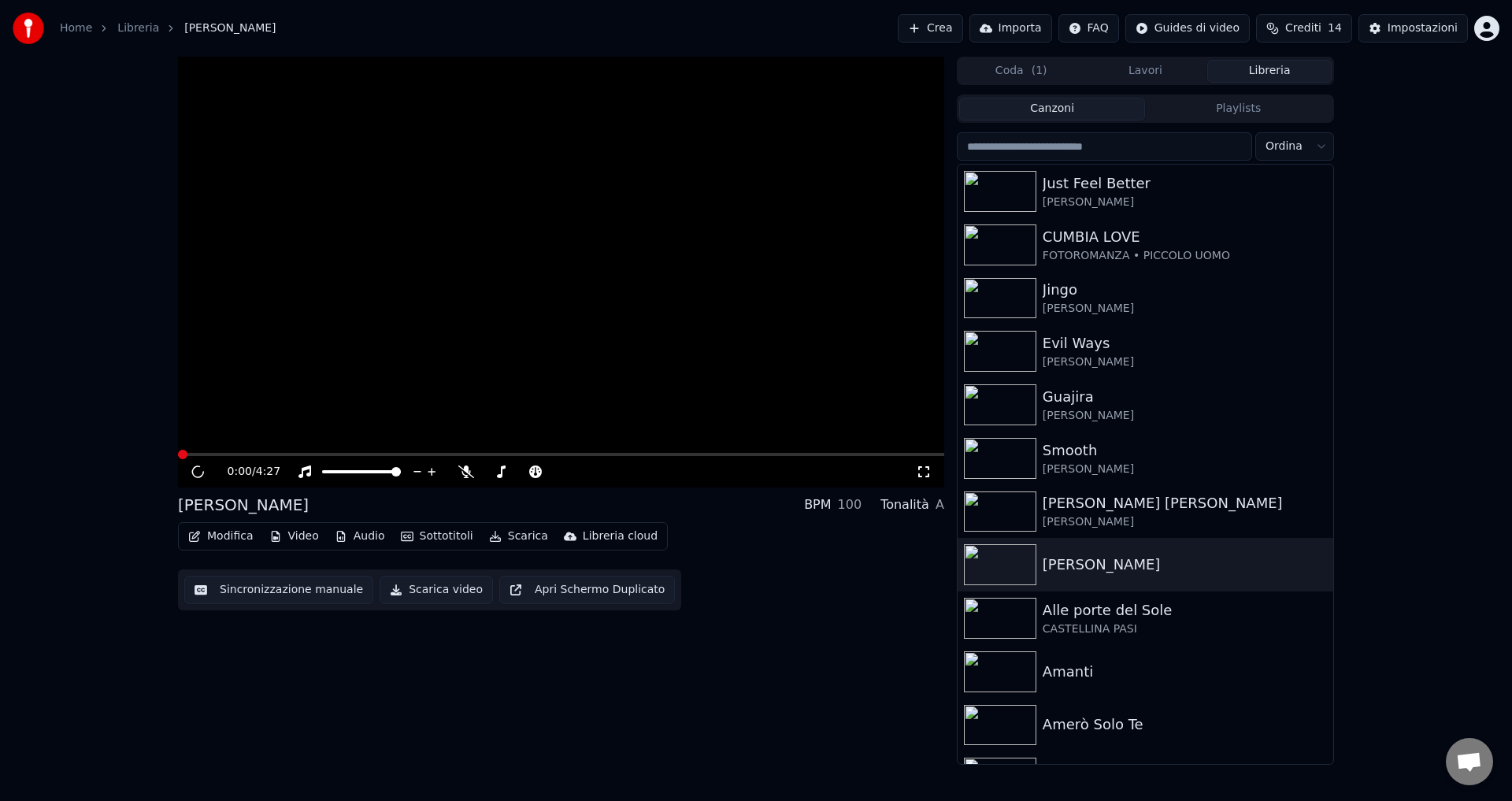
click at [963, 27] on button "Crea" at bounding box center [930, 28] width 65 height 28
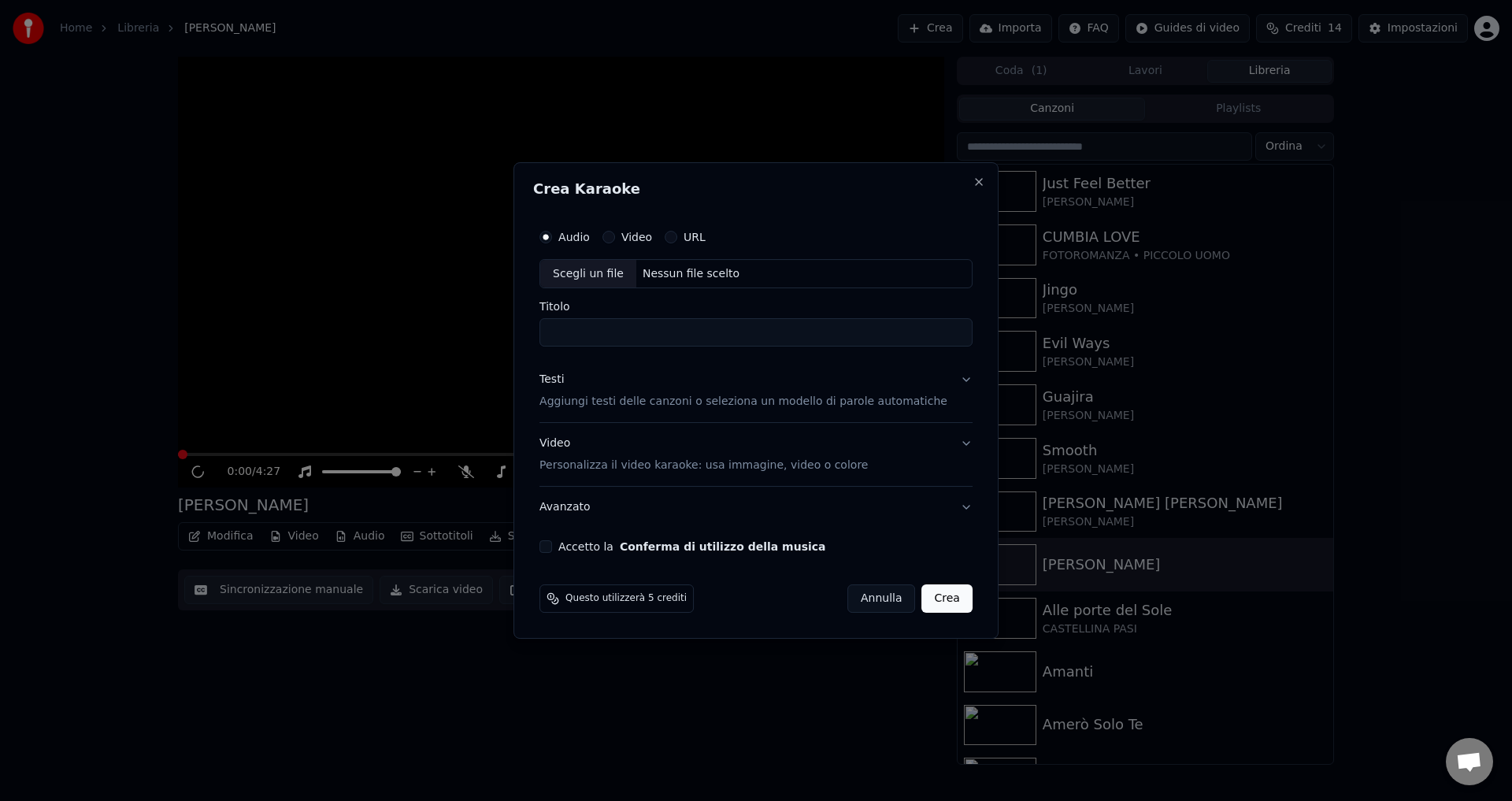
click at [664, 276] on div "Nessun file scelto" at bounding box center [691, 274] width 110 height 16
type input "**********"
click at [604, 397] on p "Aggiungi testi delle canzoni o seleziona un modello di parole automatiche" at bounding box center [743, 403] width 408 height 16
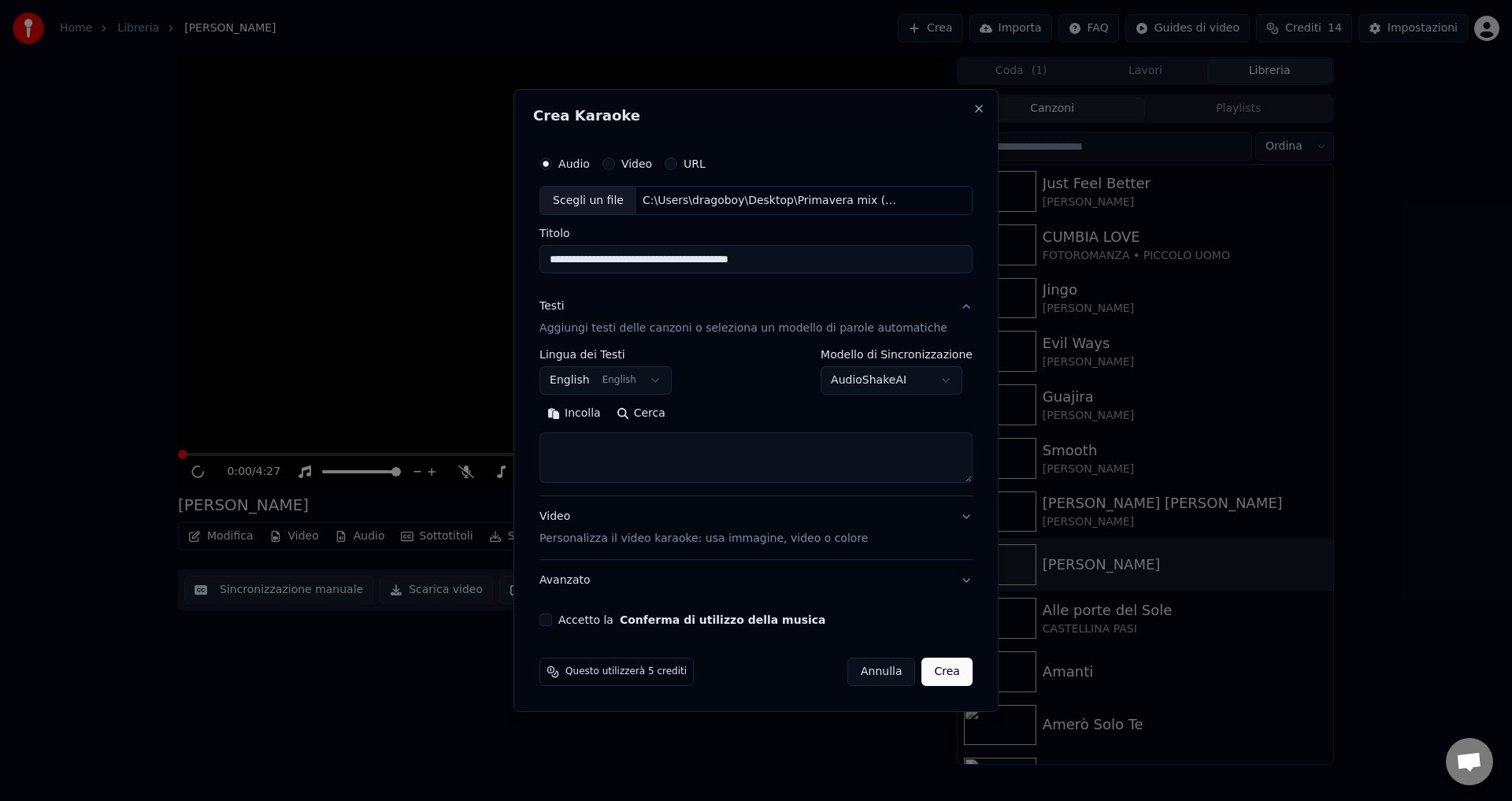
click at [599, 386] on button "English English" at bounding box center [606, 381] width 132 height 28
select select "**"
click at [871, 379] on body "Home Libreria [PERSON_NAME] Importa FAQ Guides di video Crediti 14 Impostazioni…" at bounding box center [756, 400] width 1512 height 801
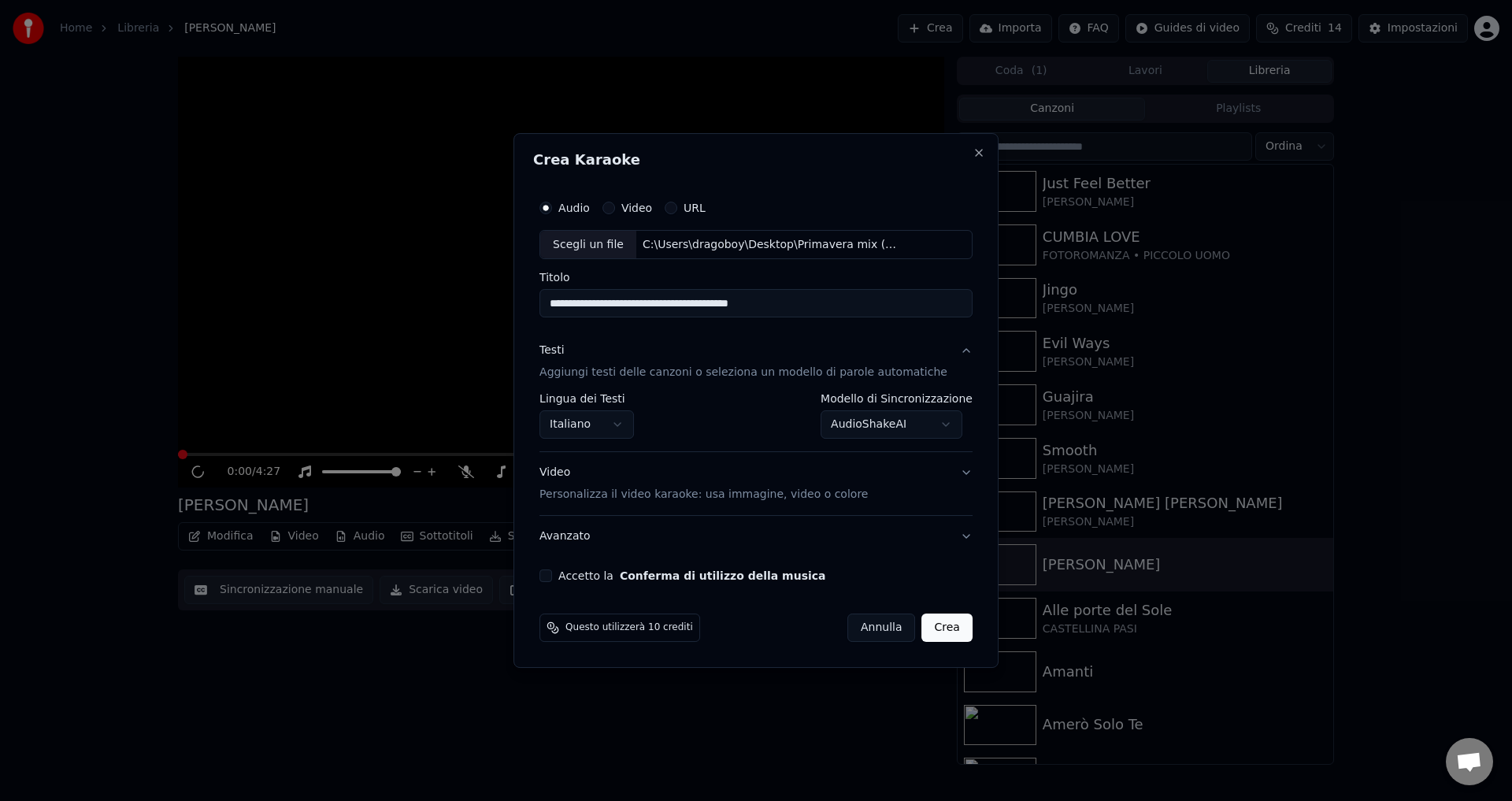
click at [552, 575] on button "Accetto la Conferma di utilizzo della musica" at bounding box center [545, 576] width 13 height 13
click at [924, 624] on button "Crea" at bounding box center [947, 627] width 50 height 28
select select "**********"
select select
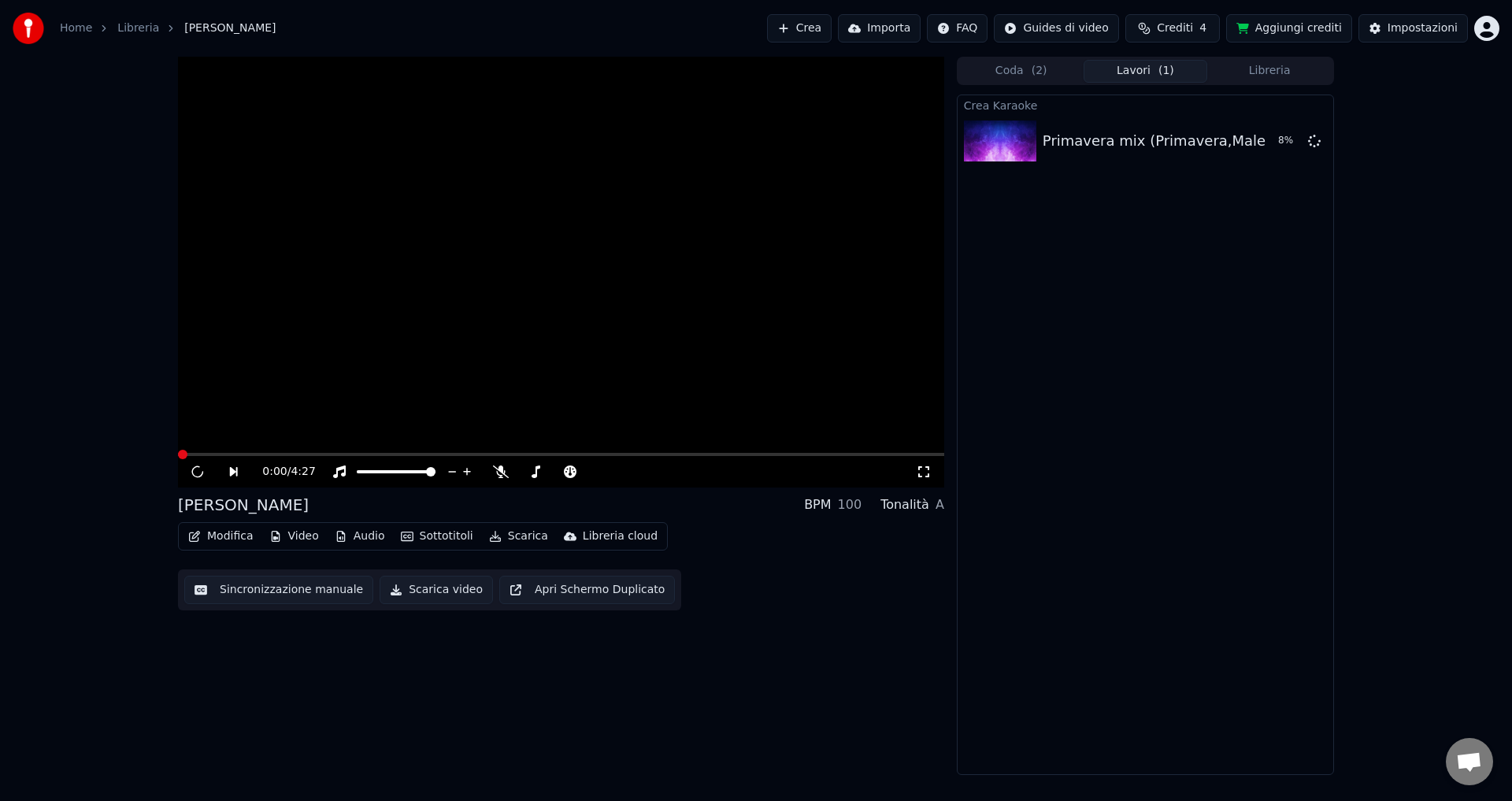
click at [1457, 756] on span "Aprire la chat" at bounding box center [1469, 763] width 26 height 22
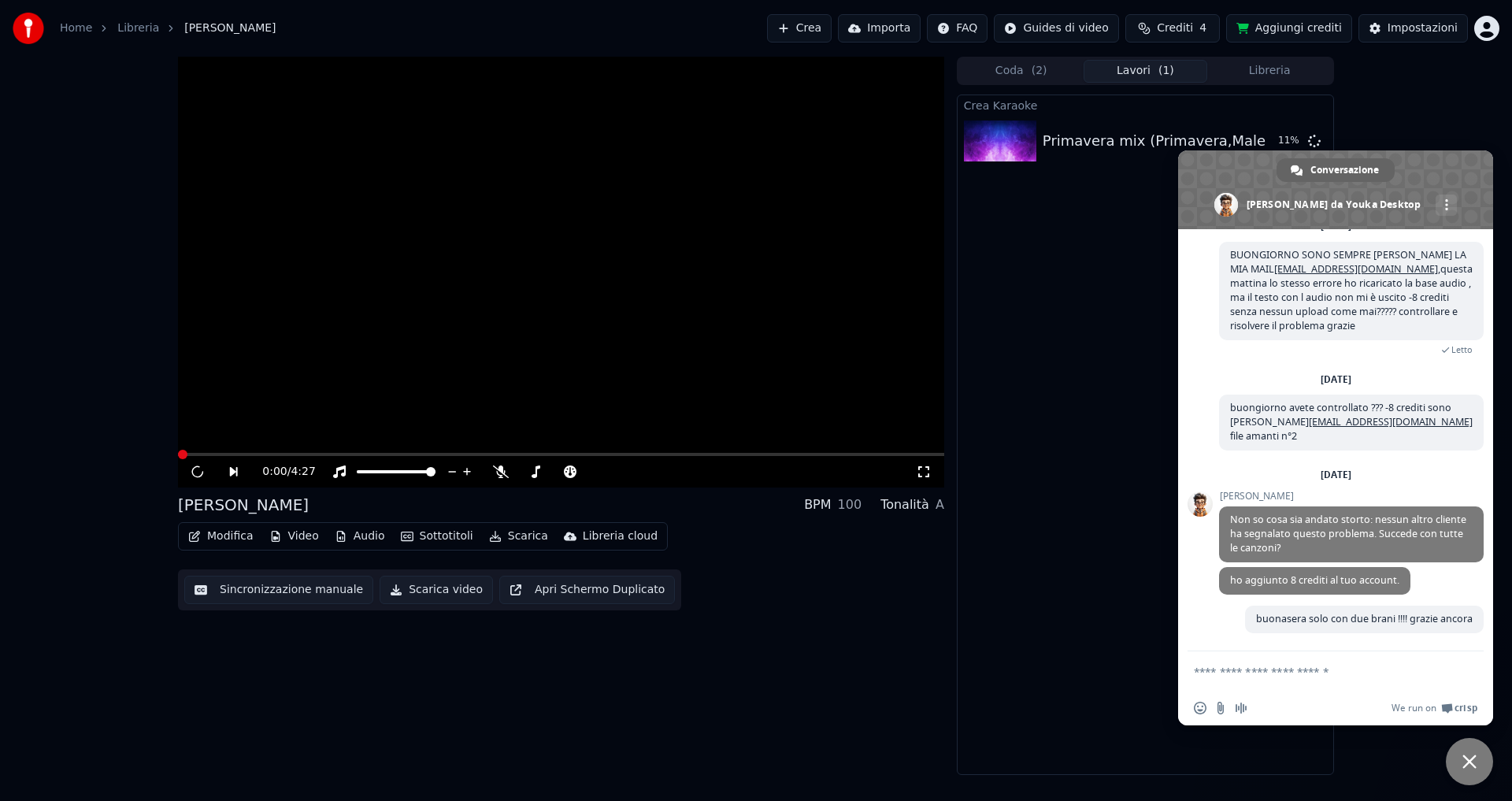
click at [1473, 764] on span "Chiudere la chat" at bounding box center [1469, 762] width 15 height 15
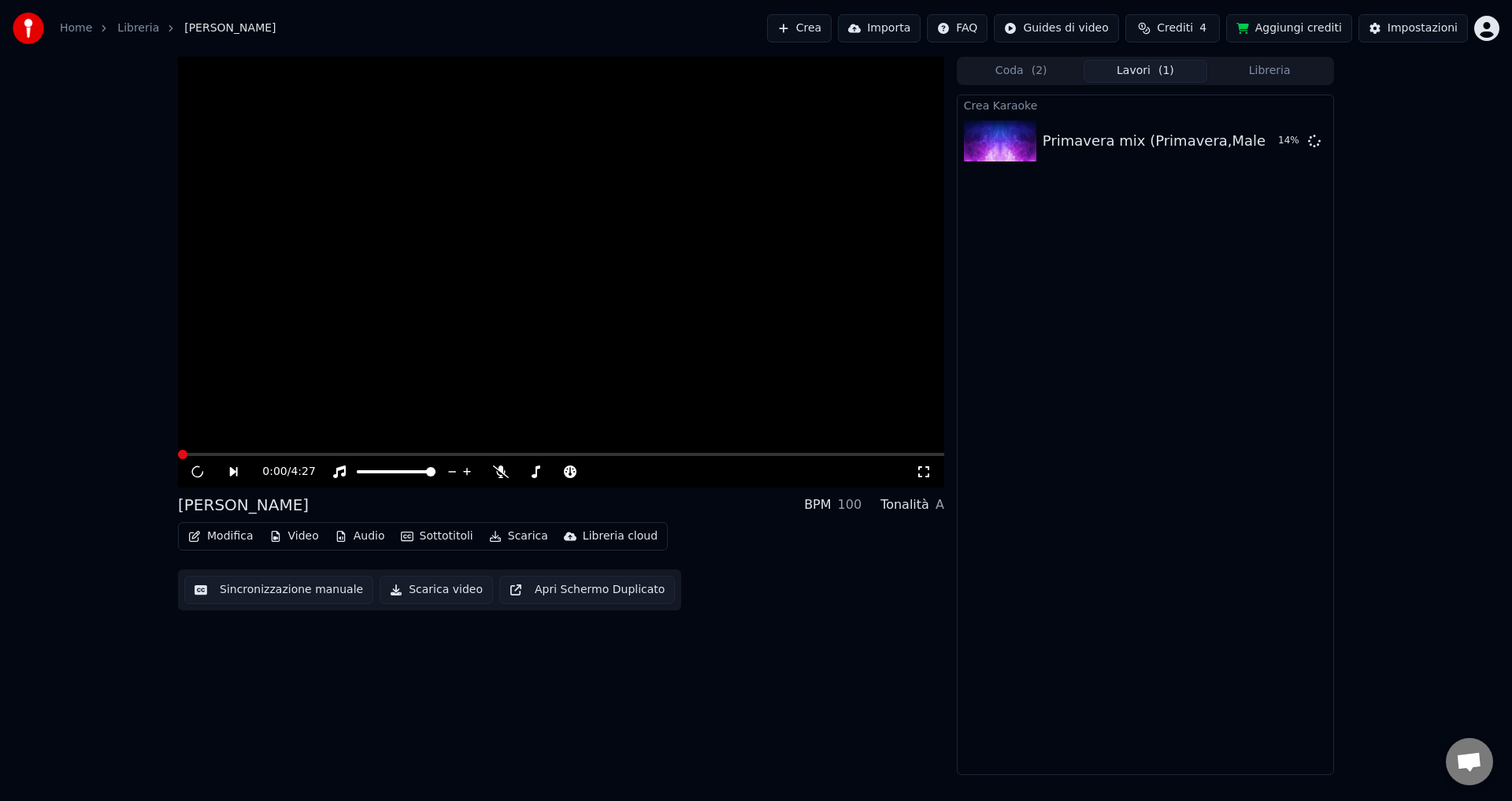
click at [1305, 31] on button "Aggiungi crediti" at bounding box center [1290, 28] width 126 height 28
click at [1259, 140] on button "Riproduci" at bounding box center [1262, 141] width 79 height 28
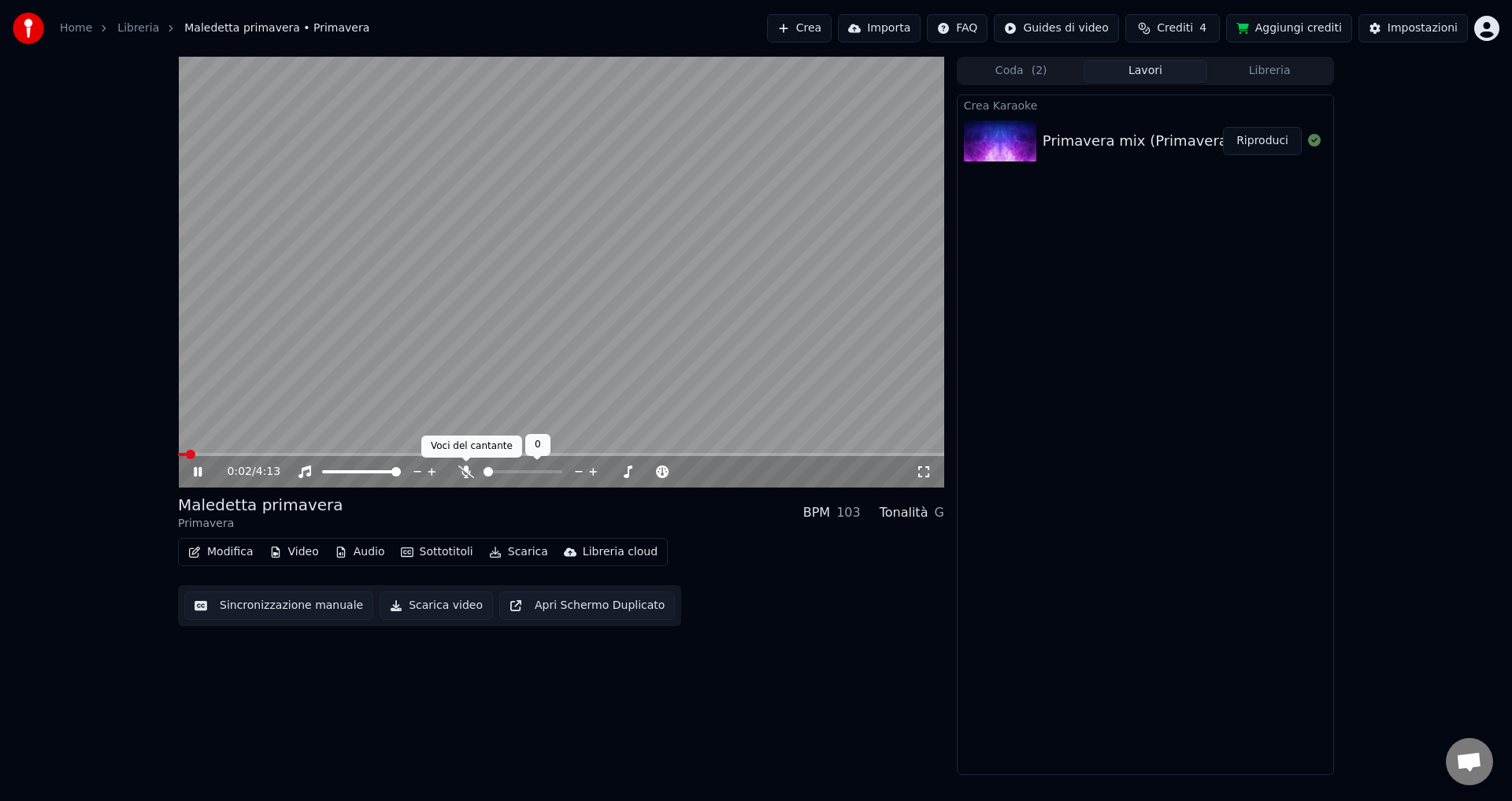
click at [464, 469] on icon at bounding box center [466, 472] width 16 height 13
click at [424, 556] on button "Sottotitoli" at bounding box center [438, 552] width 85 height 22
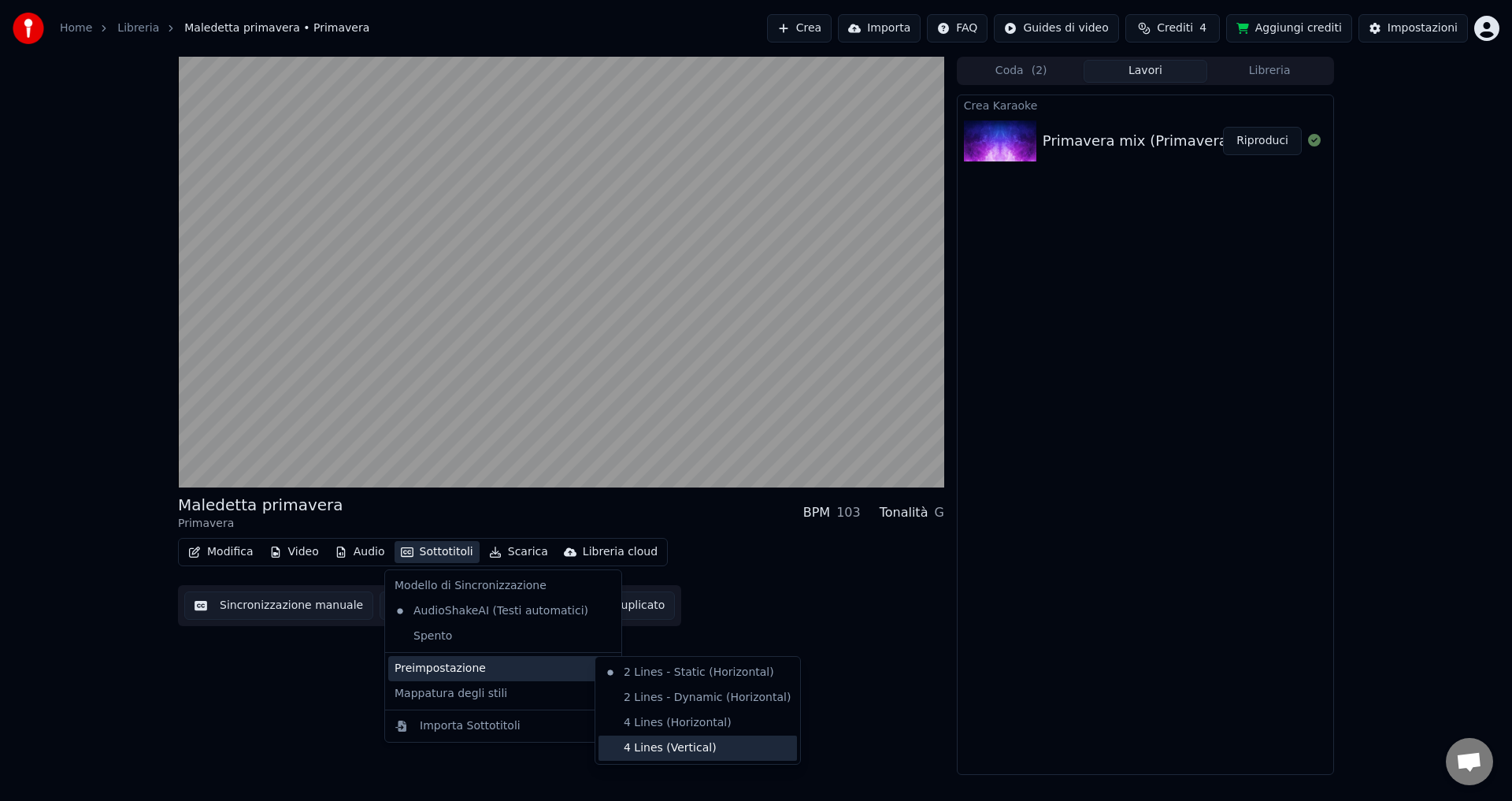
click at [641, 749] on div "4 Lines (Vertical)" at bounding box center [698, 749] width 199 height 25
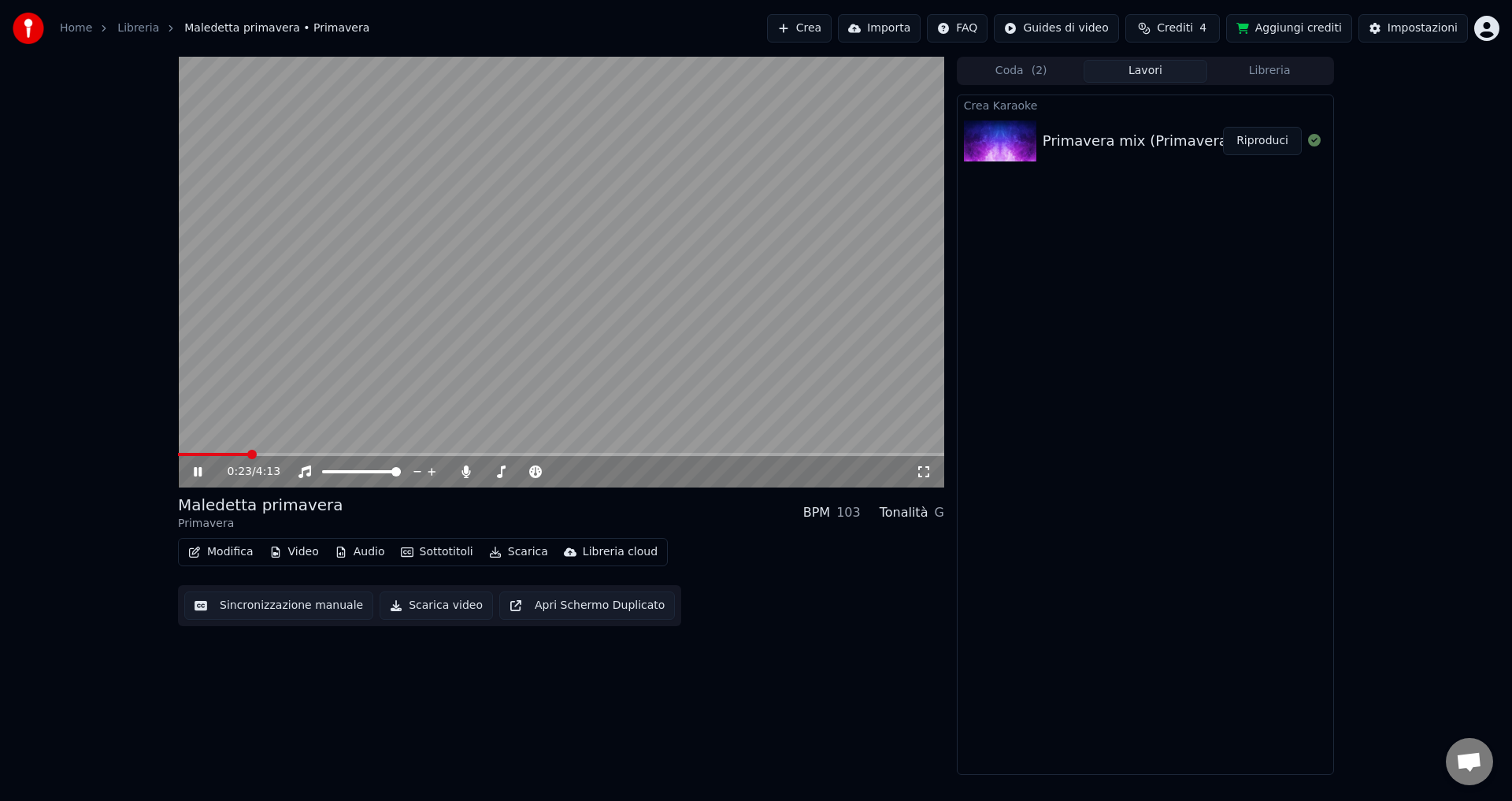
click at [196, 467] on icon at bounding box center [209, 472] width 37 height 13
click at [178, 450] on span at bounding box center [182, 454] width 10 height 10
click at [199, 471] on icon at bounding box center [198, 471] width 10 height 11
click at [469, 471] on icon at bounding box center [466, 472] width 16 height 13
click at [194, 467] on icon at bounding box center [209, 472] width 37 height 13
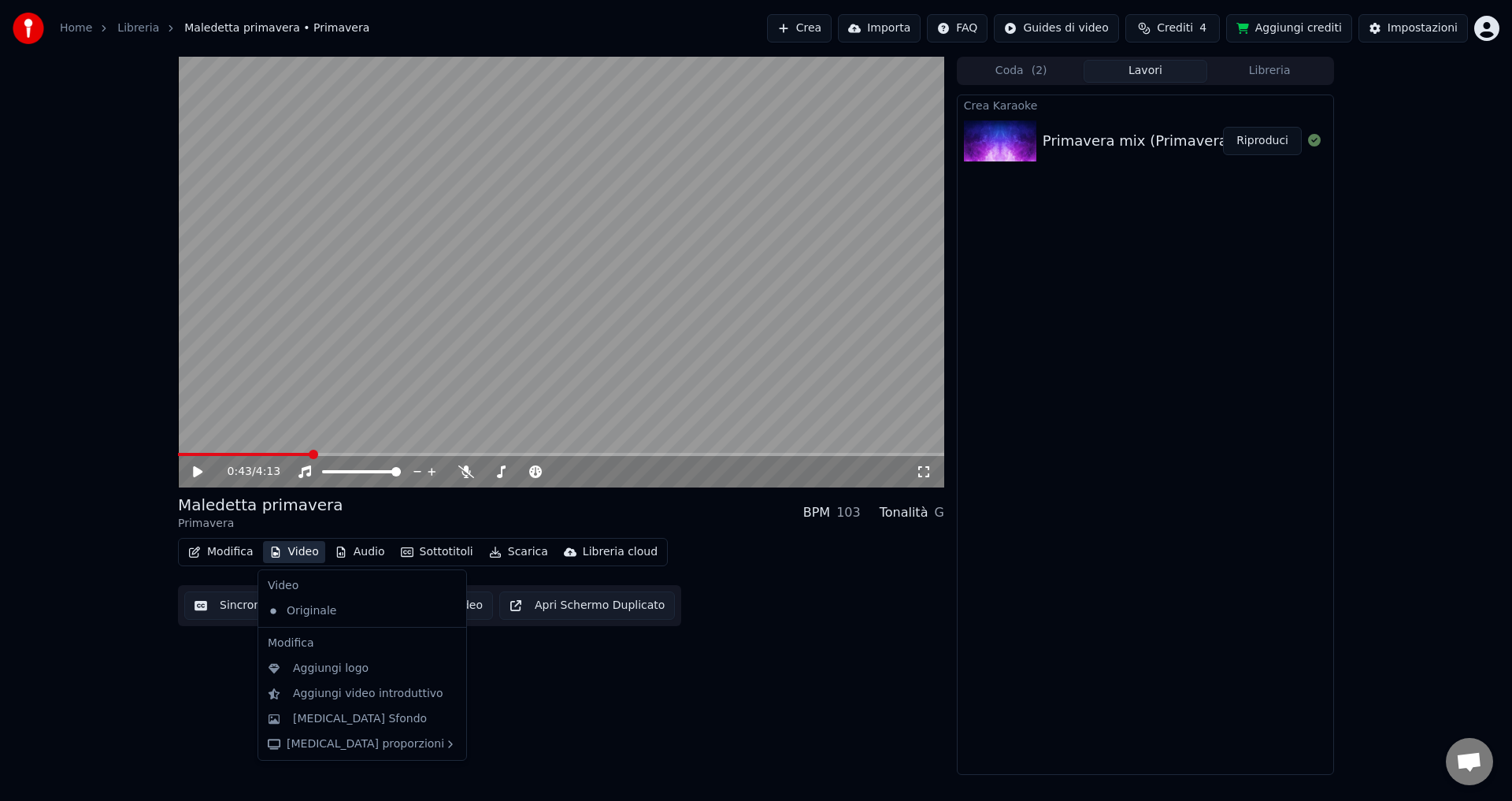
click at [290, 550] on button "Video" at bounding box center [294, 552] width 62 height 22
click at [330, 722] on div "[MEDICAL_DATA] Sfondo" at bounding box center [360, 719] width 134 height 16
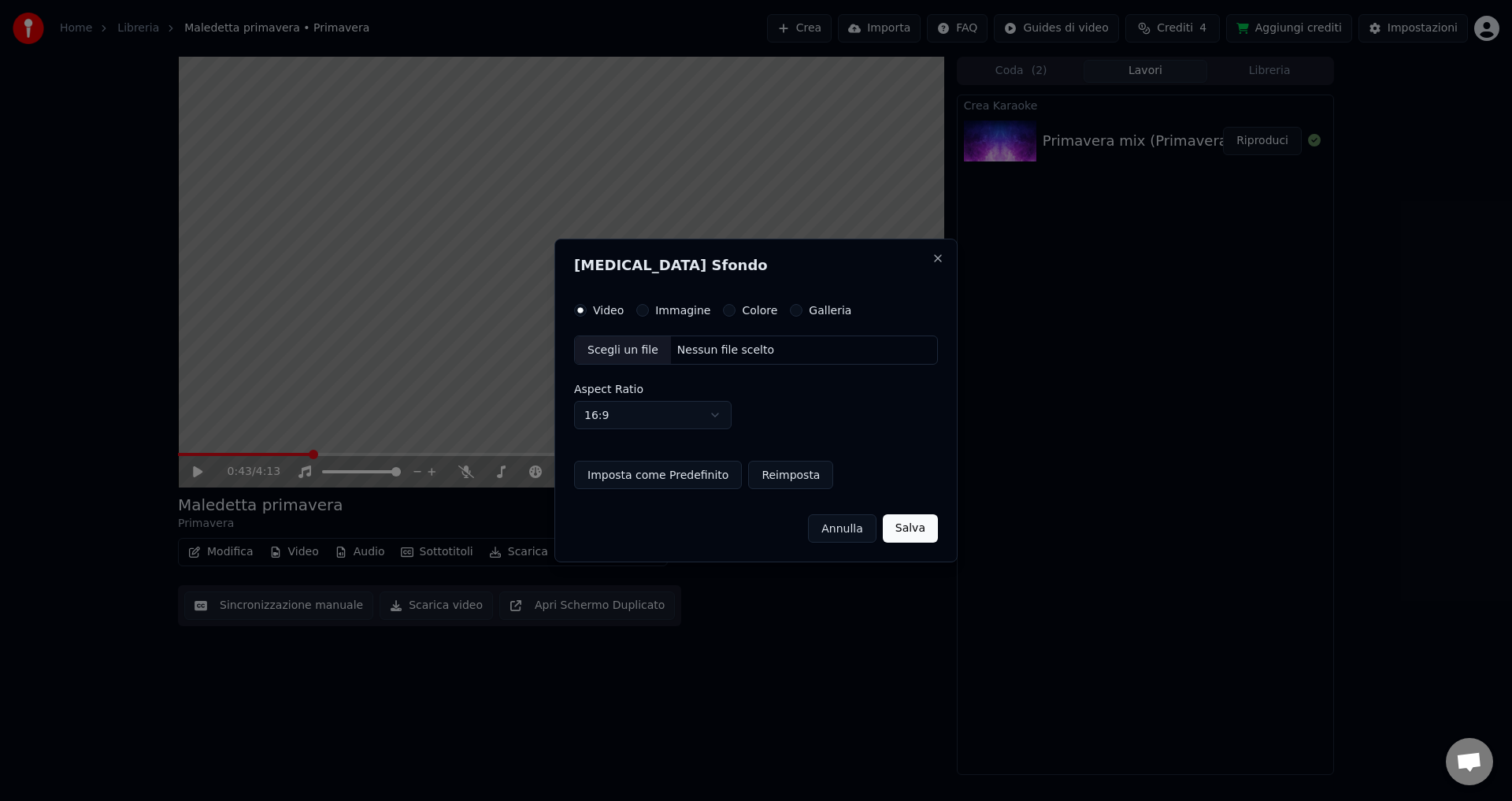
click at [723, 308] on button "Colore" at bounding box center [729, 310] width 13 height 13
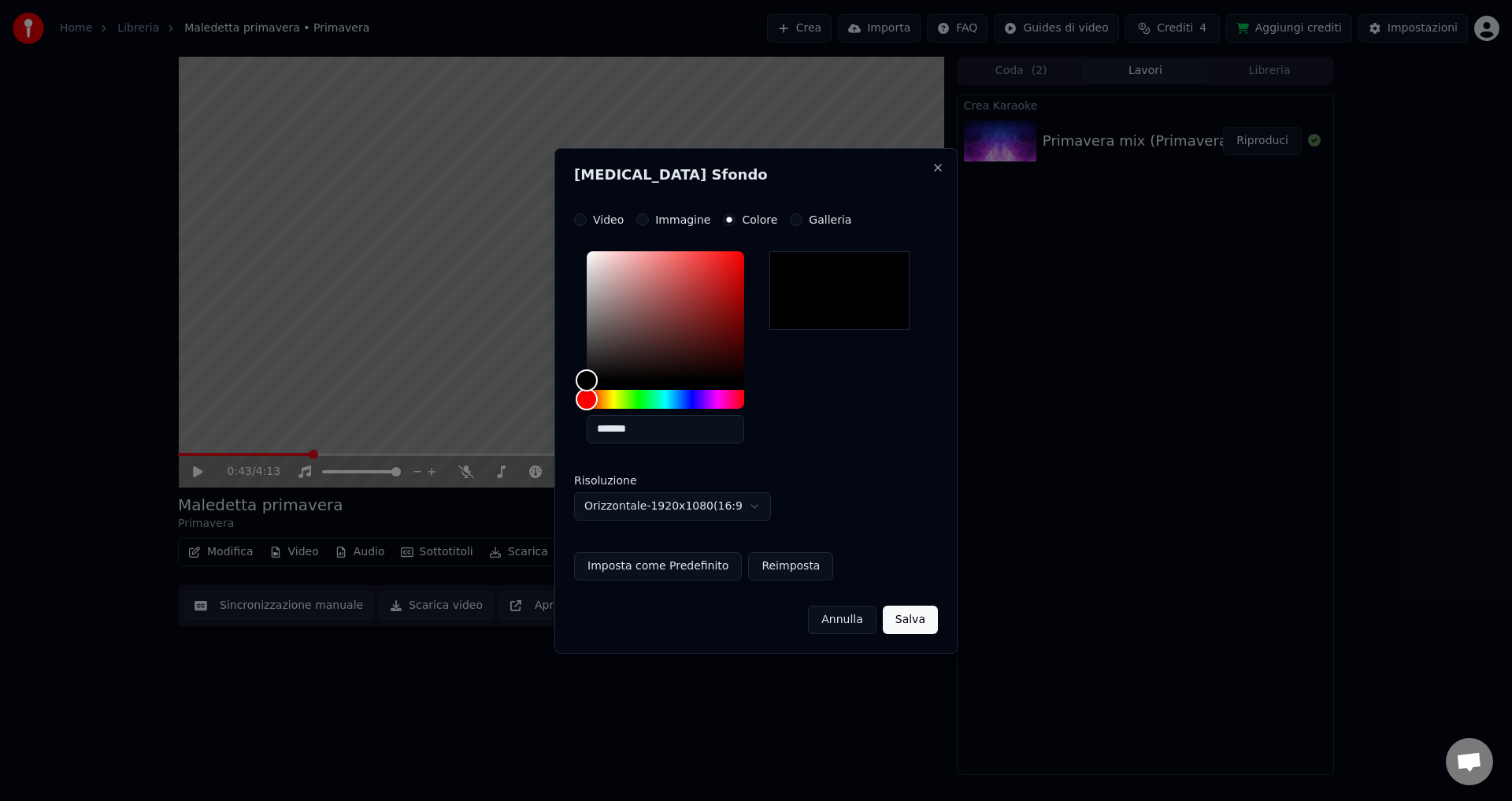
click at [915, 633] on button "Salva" at bounding box center [910, 619] width 55 height 28
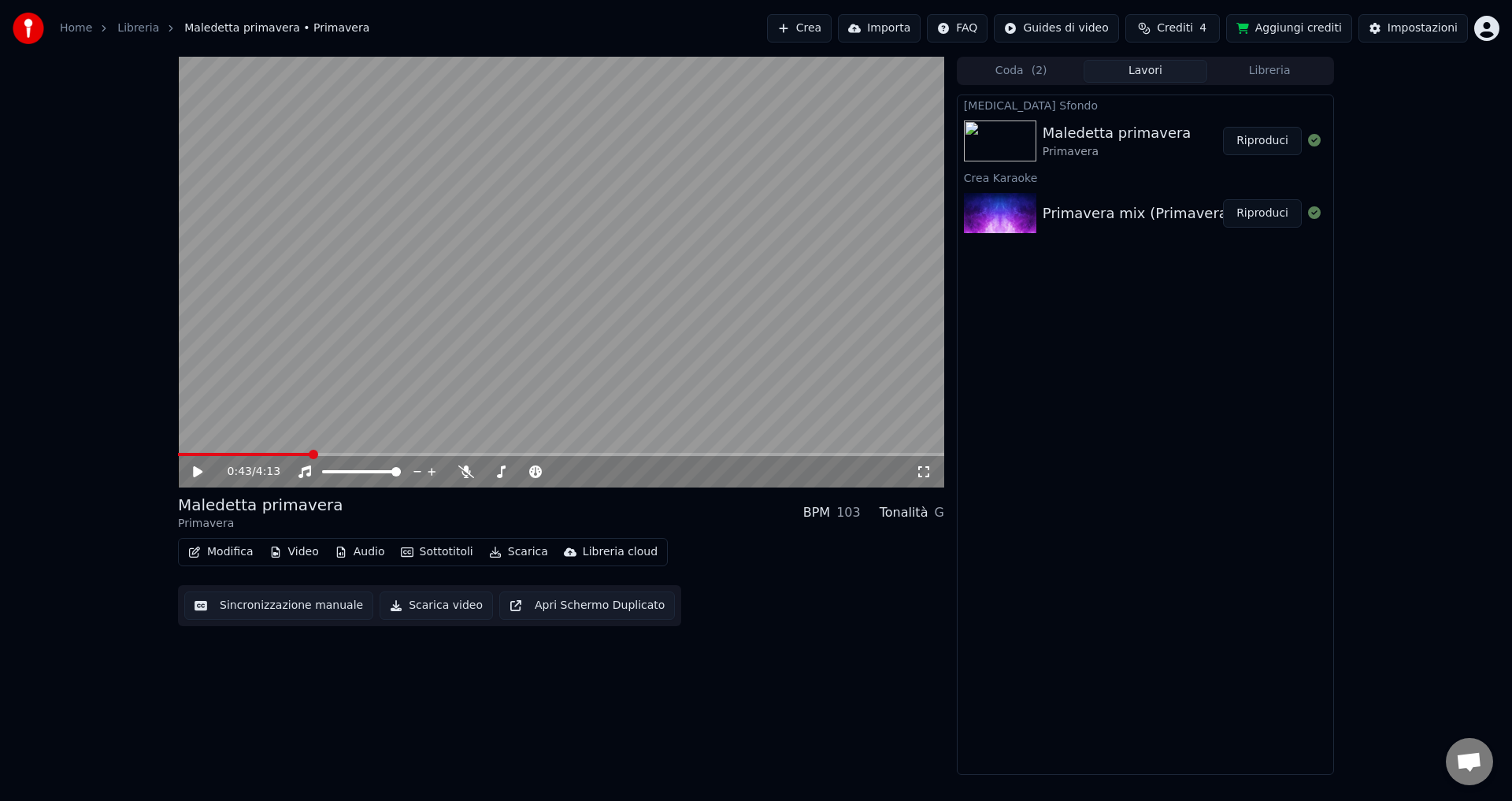
click at [1266, 140] on button "Riproduci" at bounding box center [1262, 141] width 79 height 28
click at [465, 470] on icon at bounding box center [466, 472] width 16 height 13
click at [469, 472] on icon at bounding box center [466, 472] width 16 height 13
click at [464, 471] on icon at bounding box center [466, 472] width 16 height 13
click at [194, 472] on icon at bounding box center [198, 472] width 8 height 10
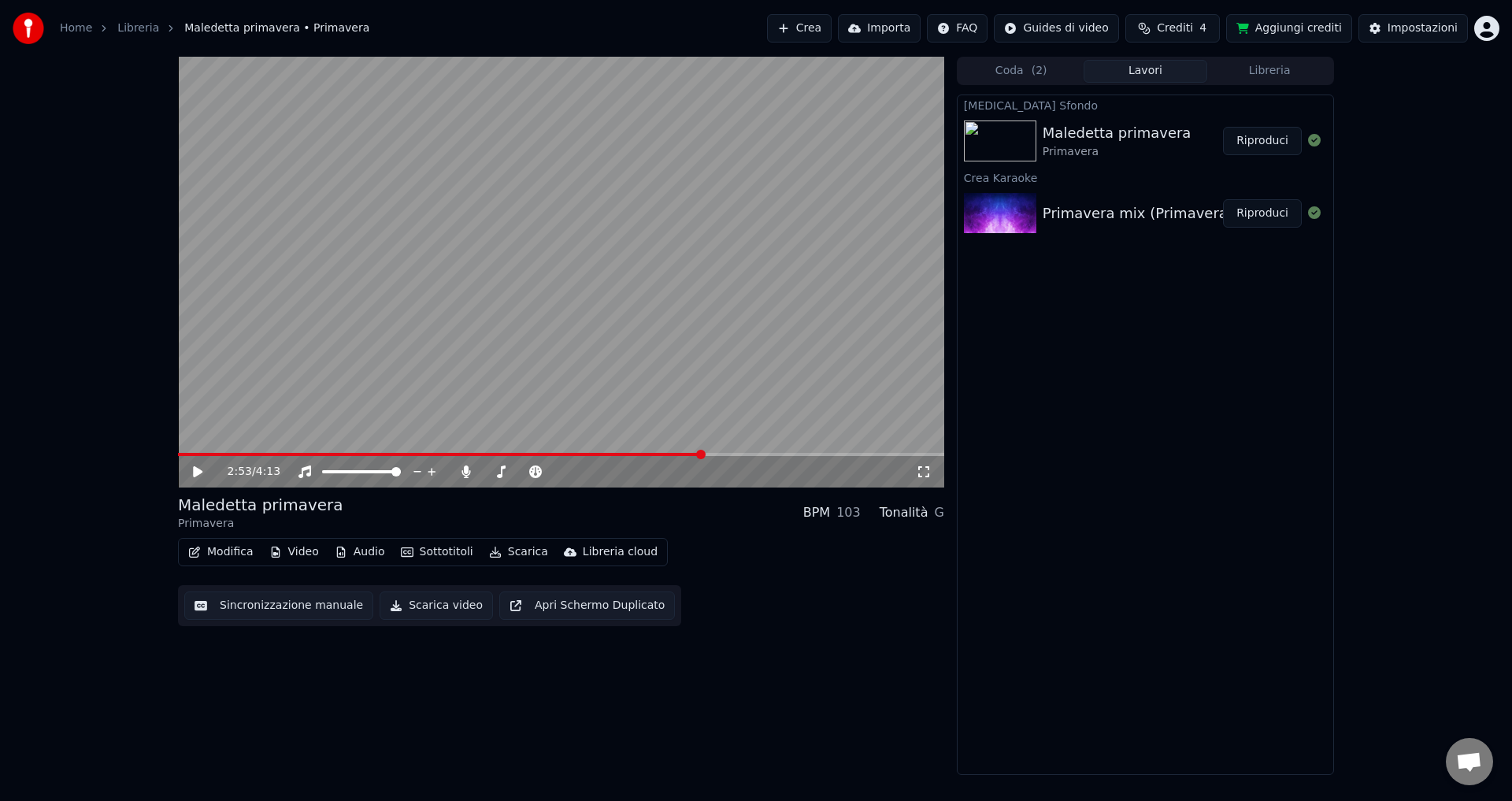
click at [391, 608] on button "Scarica video" at bounding box center [436, 606] width 114 height 28
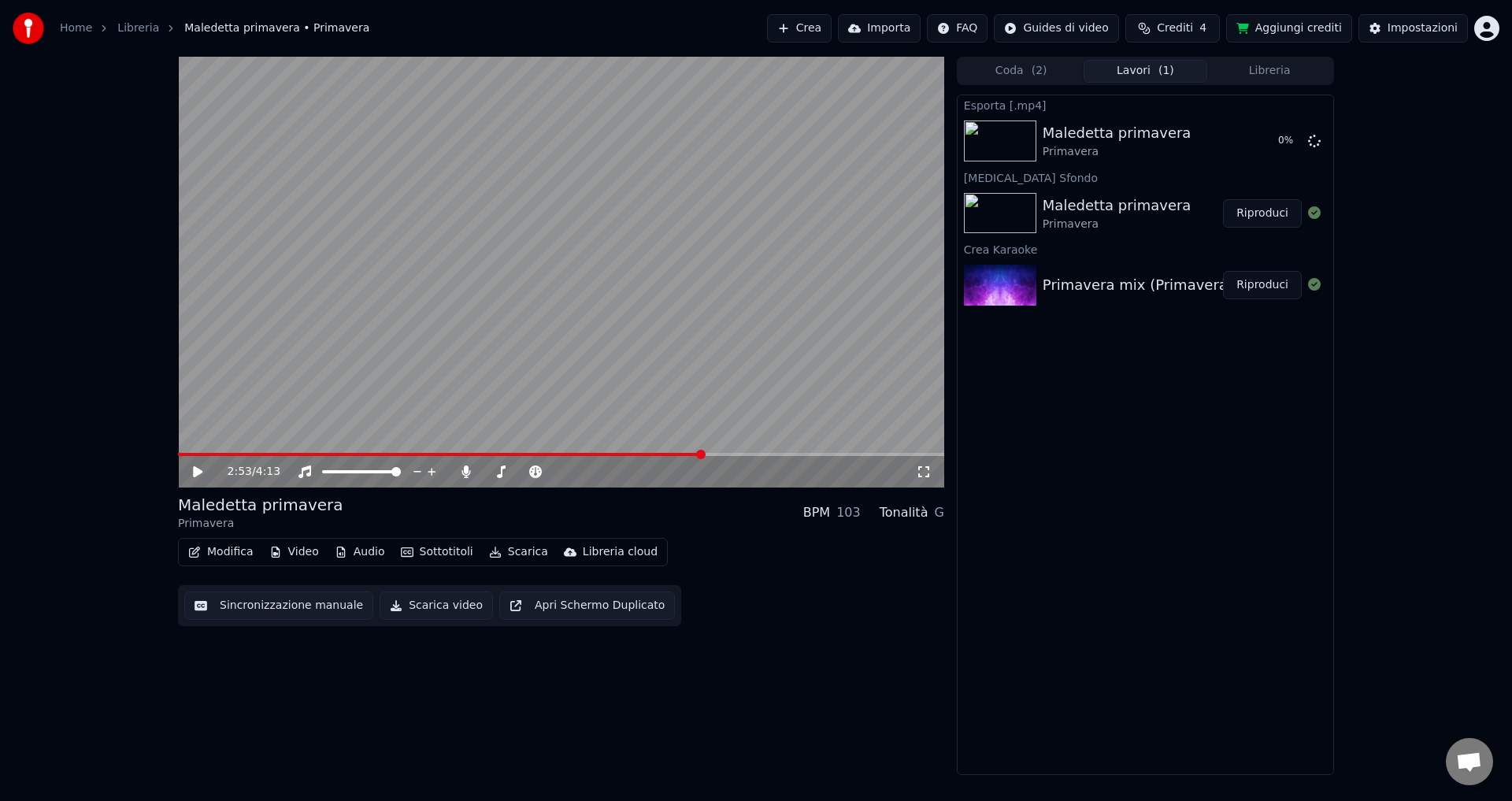
click at [1172, 21] on span "Crediti" at bounding box center [1174, 28] width 36 height 16
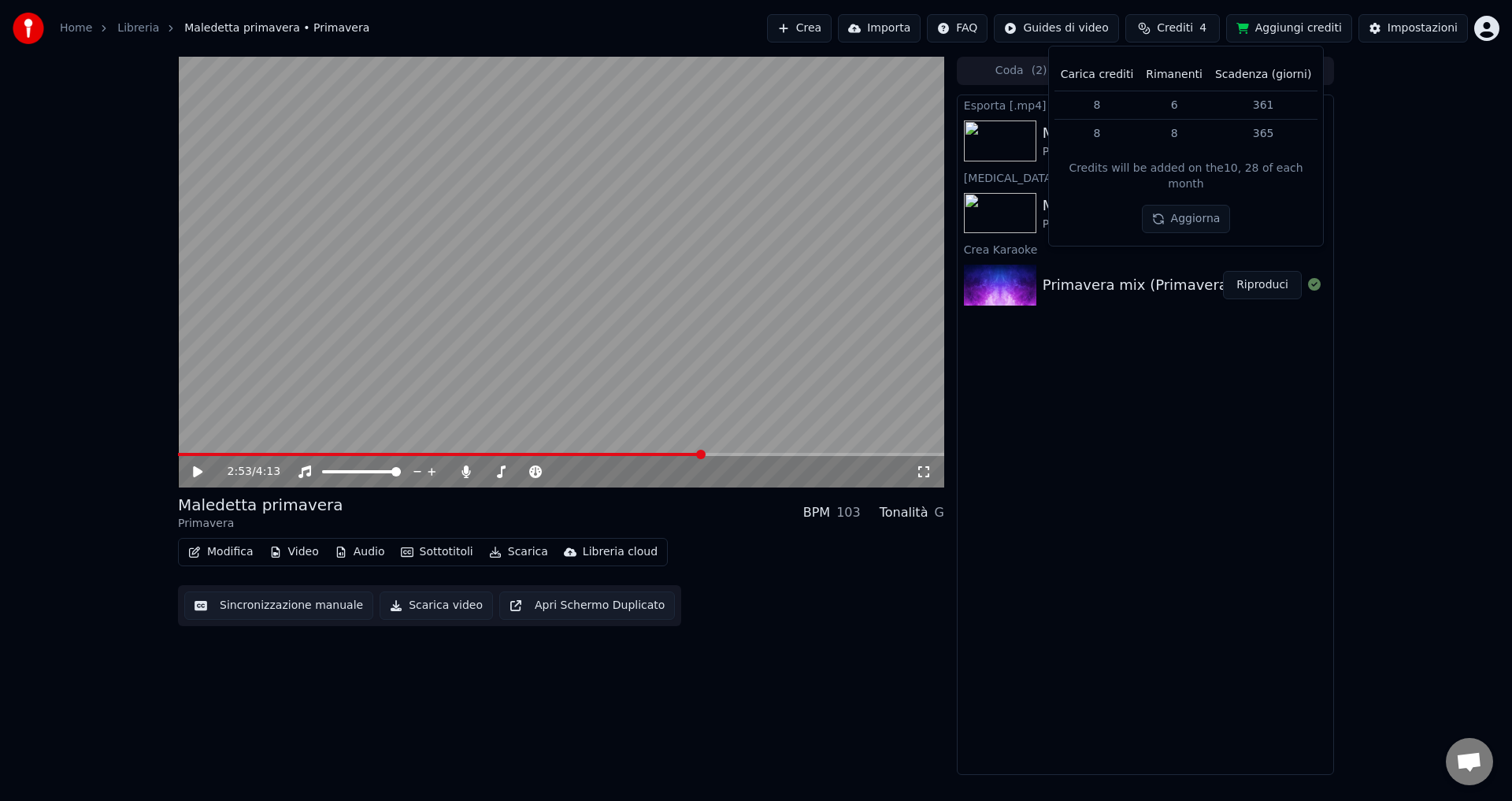
click at [1185, 205] on button "Aggiorna" at bounding box center [1187, 218] width 89 height 28
click at [1187, 181] on button "Aggiorna" at bounding box center [1187, 189] width 89 height 28
click at [1414, 190] on div "2:53 / 4:13 Maledetta primavera Primavera BPM 103 Tonalità G Modifica Video Aud…" at bounding box center [756, 416] width 1512 height 718
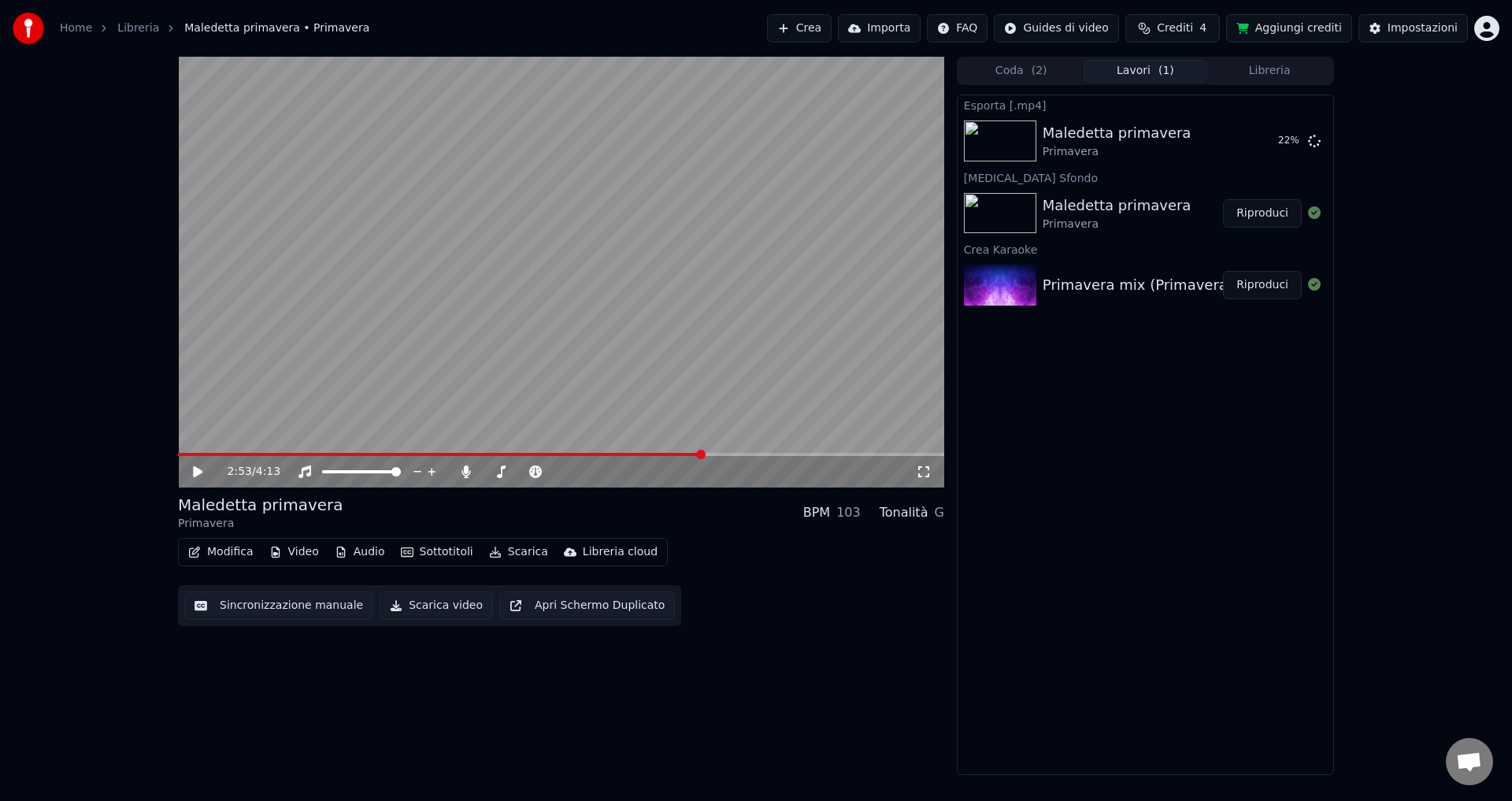
click at [1299, 23] on button "Aggiungi crediti" at bounding box center [1290, 28] width 126 height 28
click at [1281, 147] on button "Mostra" at bounding box center [1269, 141] width 65 height 28
click at [466, 470] on icon at bounding box center [466, 472] width 9 height 13
click at [194, 473] on icon at bounding box center [198, 471] width 10 height 11
click at [194, 473] on icon at bounding box center [198, 472] width 8 height 10
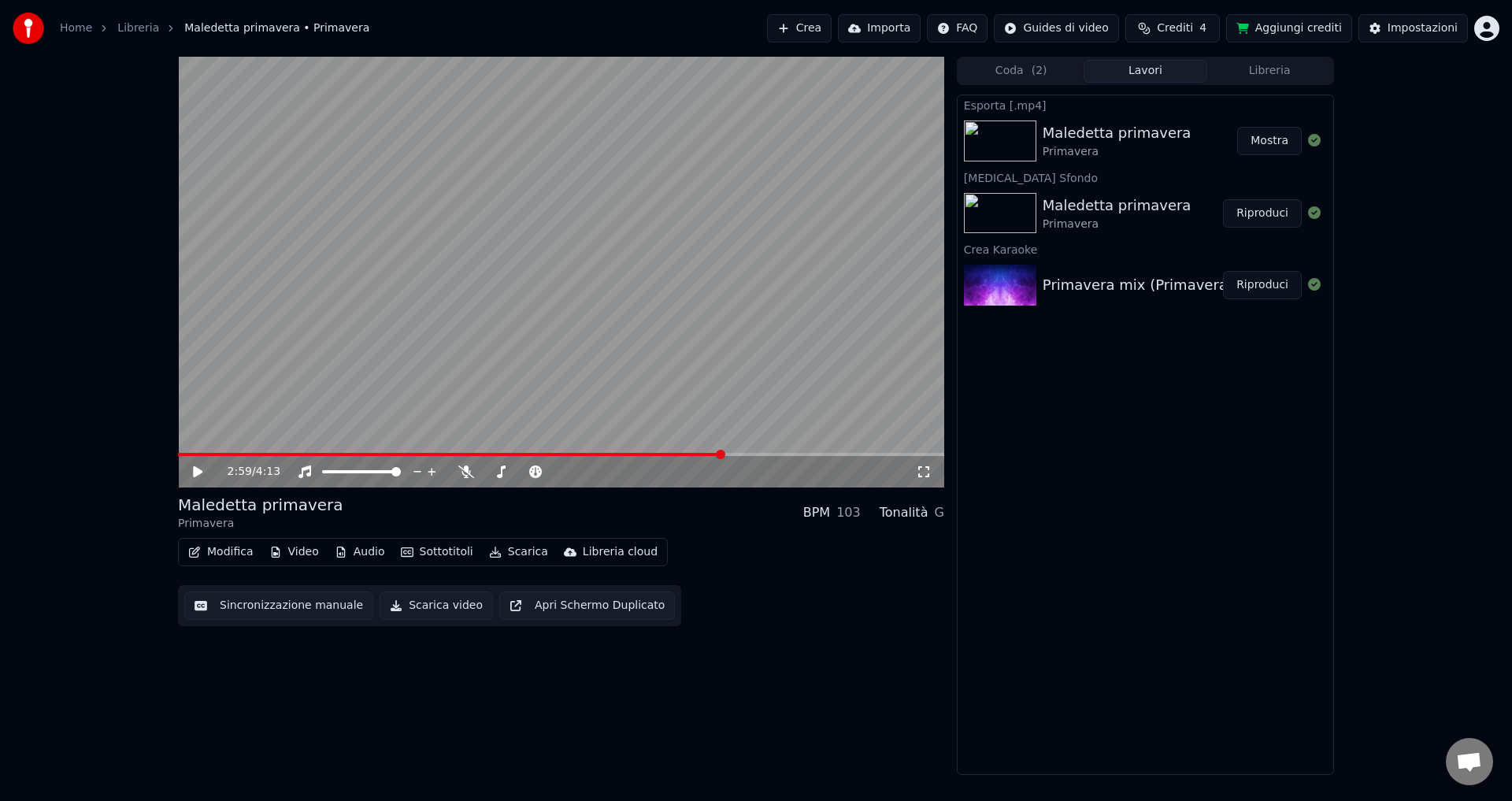
click at [390, 608] on button "Scarica video" at bounding box center [436, 606] width 114 height 28
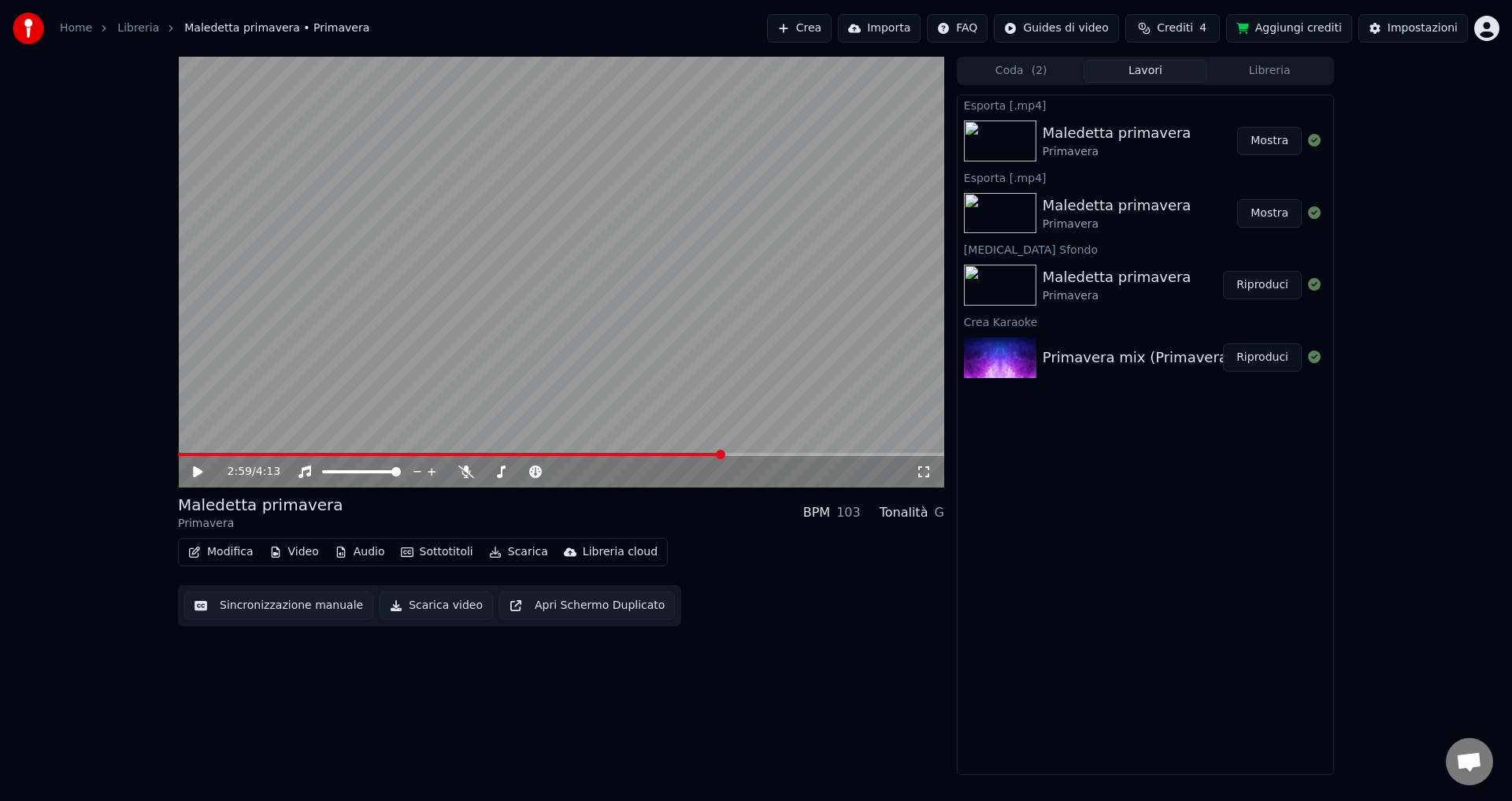
click at [831, 30] on button "Crea" at bounding box center [799, 28] width 65 height 28
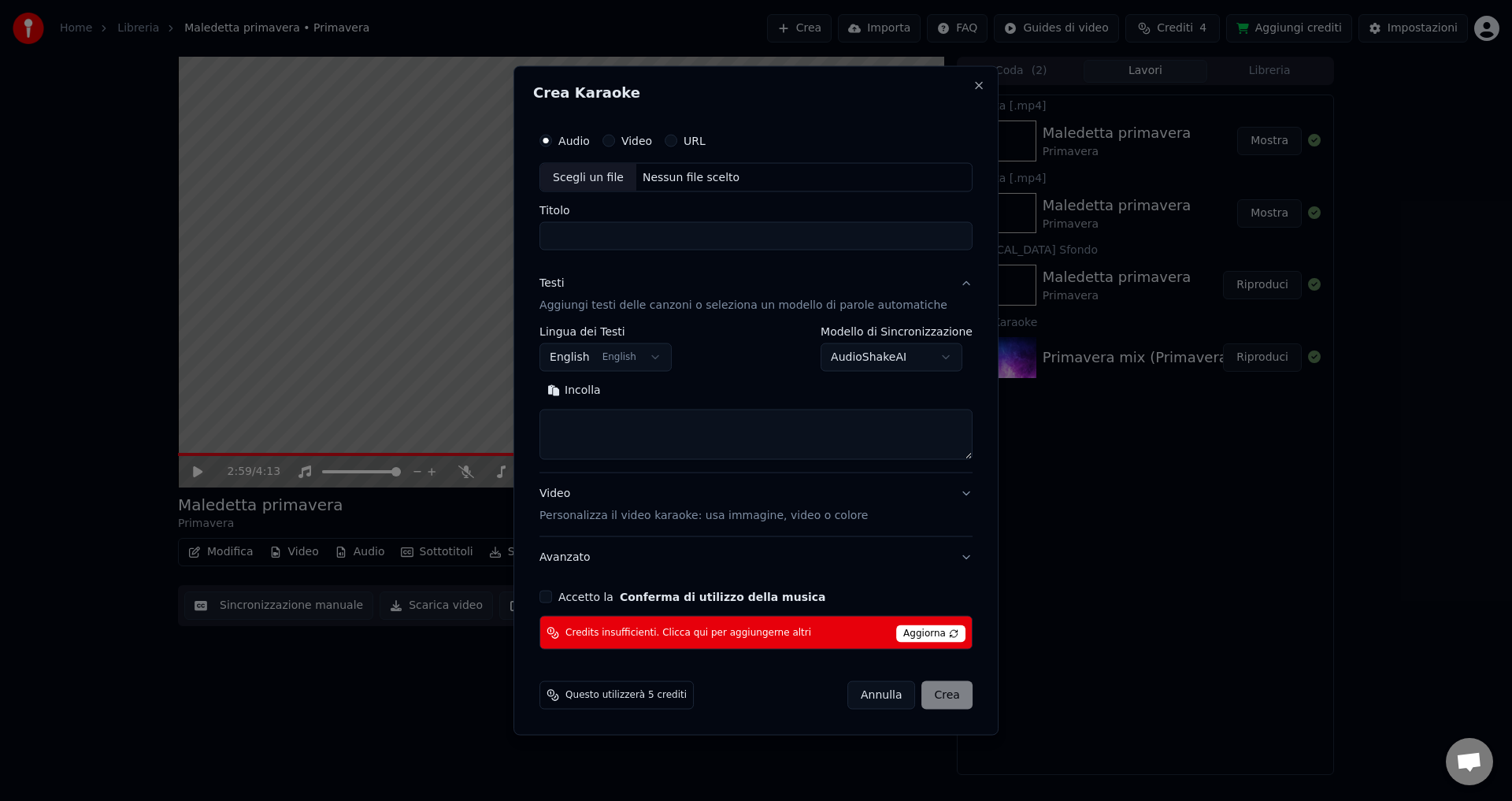
click at [903, 635] on span "Aggiorna" at bounding box center [931, 634] width 69 height 17
click at [868, 699] on button "Annulla" at bounding box center [881, 695] width 69 height 28
select select
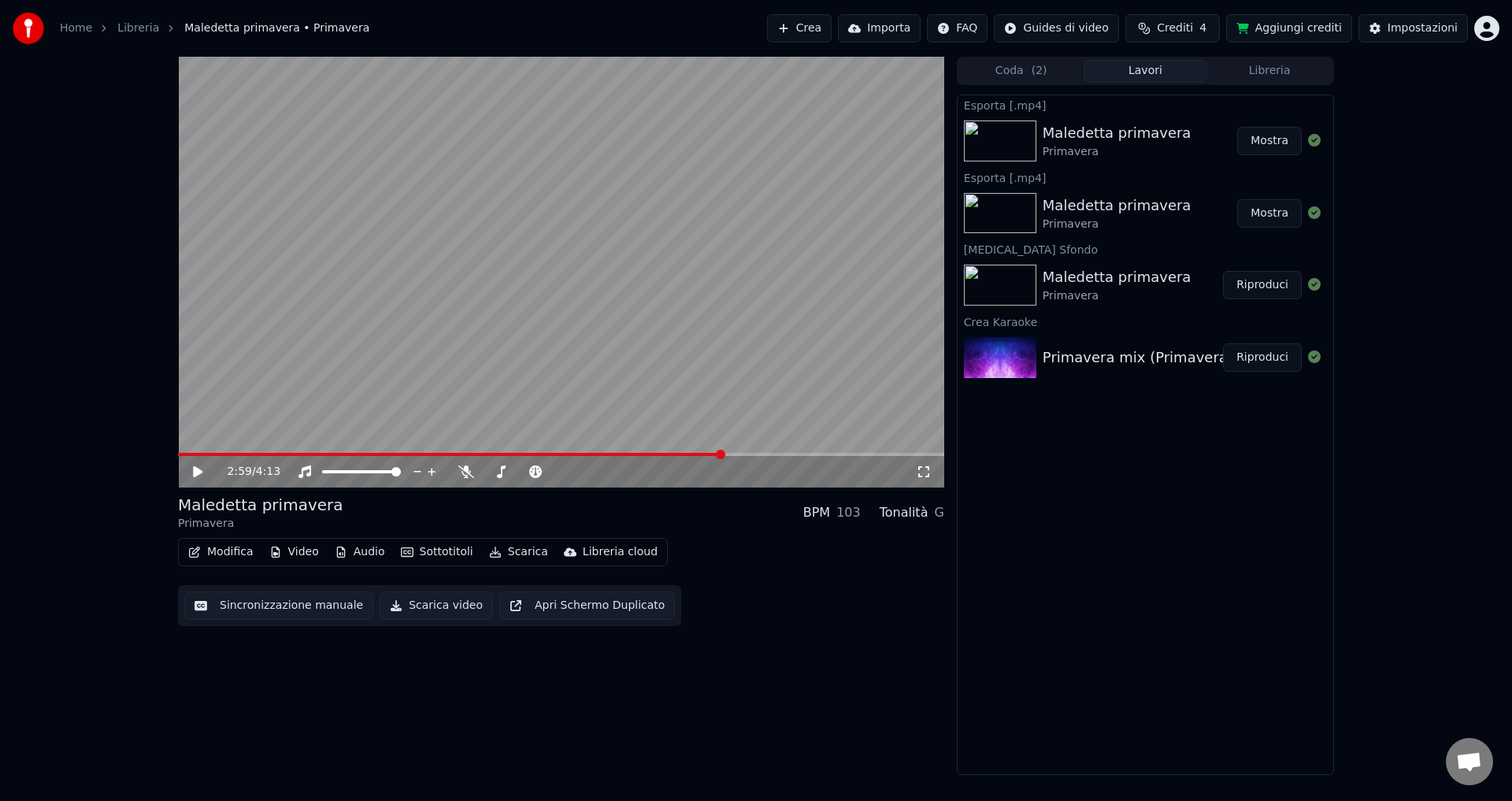
click at [992, 79] on button "Coda ( 2 )" at bounding box center [1022, 72] width 124 height 23
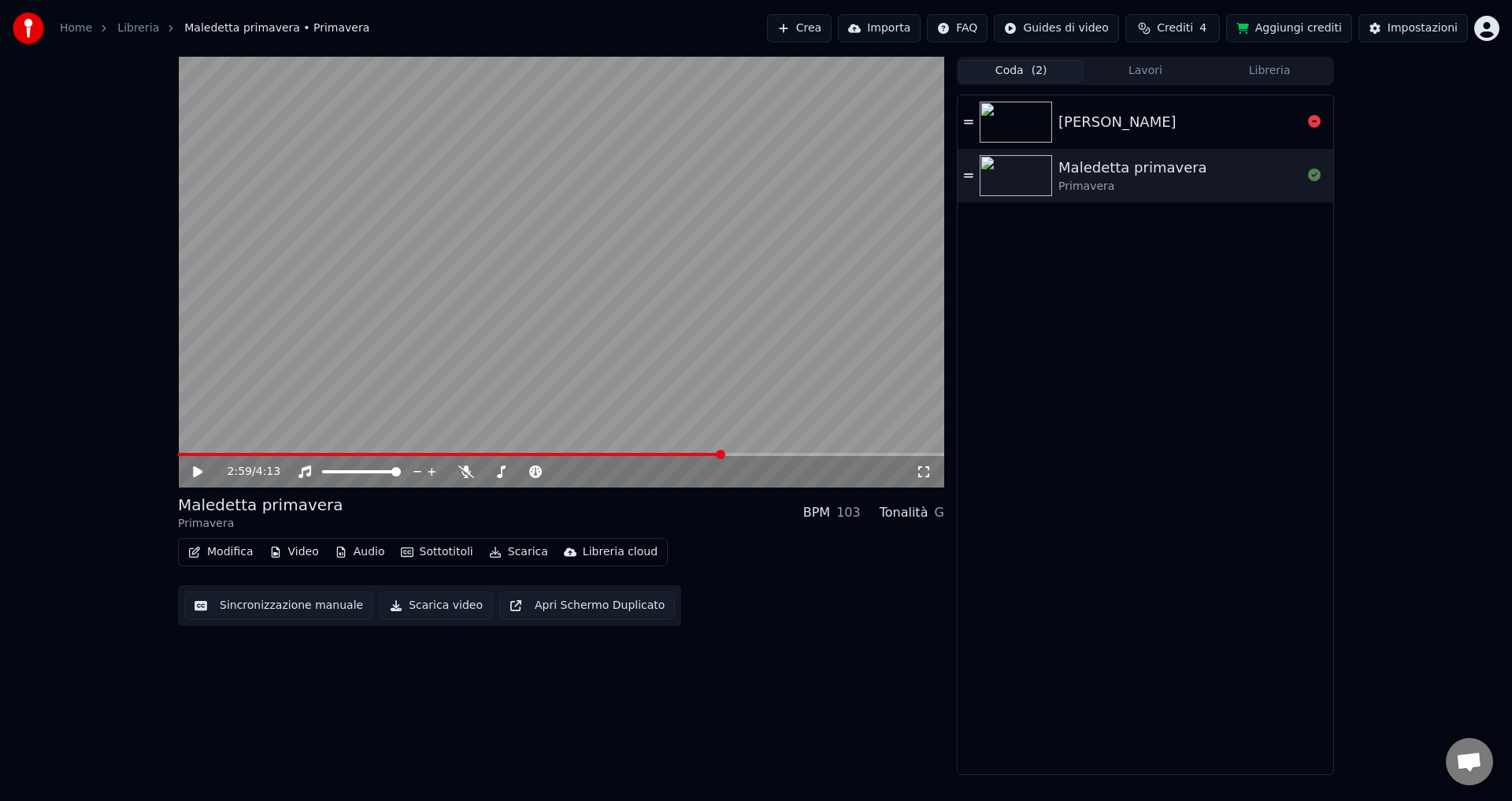
click at [1100, 123] on div "[PERSON_NAME]" at bounding box center [1118, 121] width 118 height 22
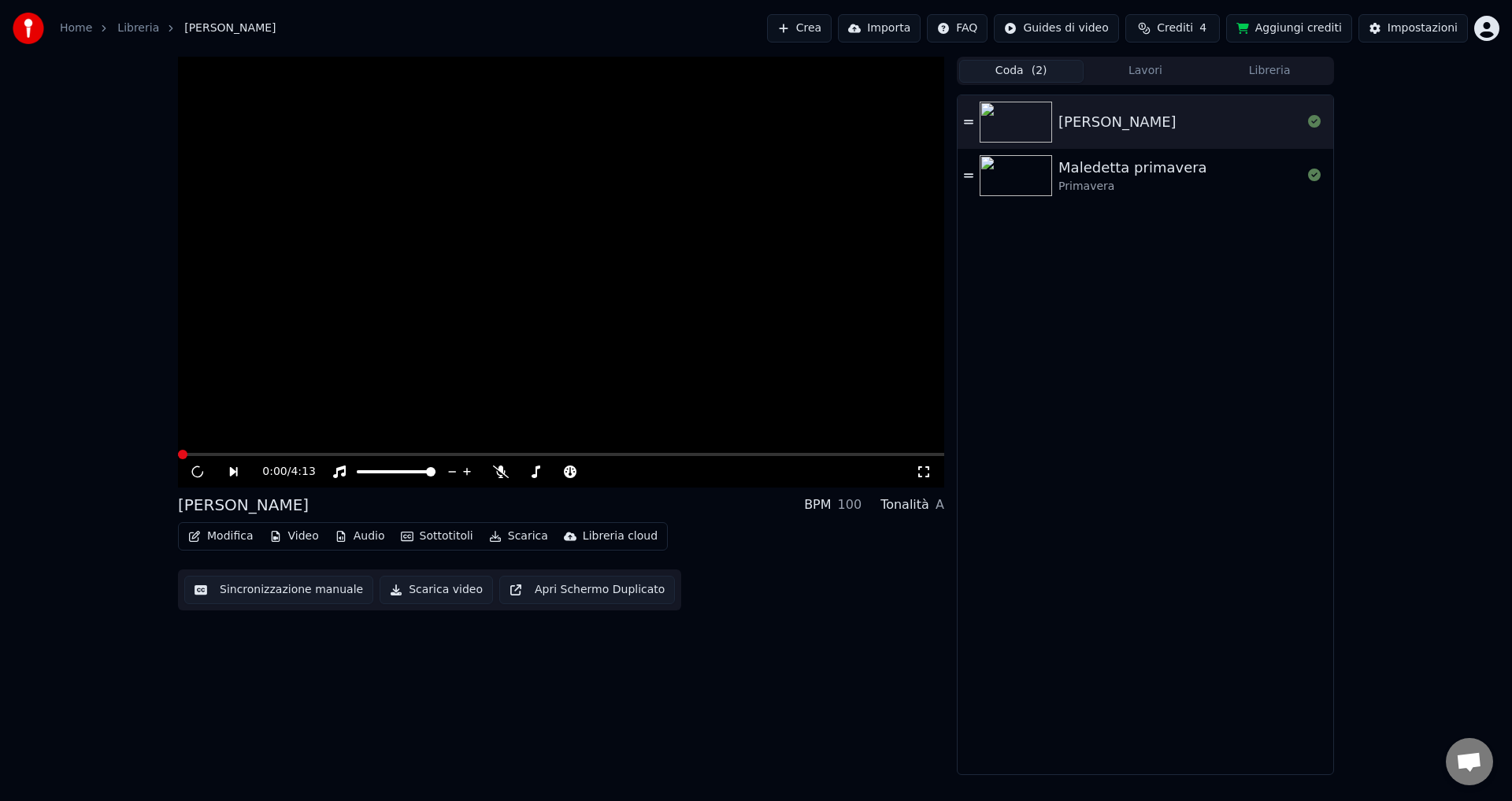
click at [1095, 175] on div "Maledetta primavera" at bounding box center [1133, 168] width 148 height 22
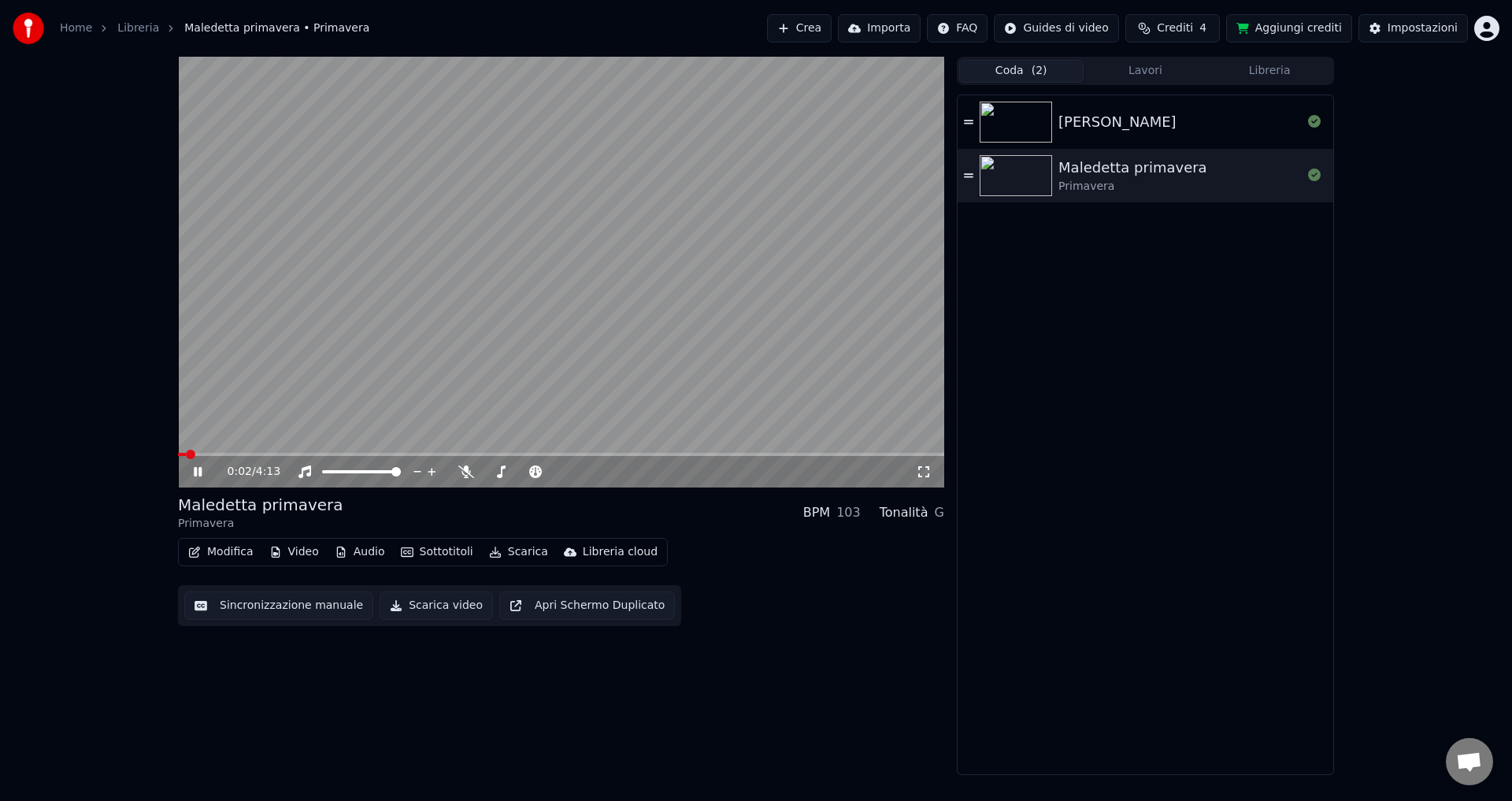
click at [195, 474] on icon at bounding box center [198, 472] width 8 height 10
click at [1202, 60] on button "Lavori" at bounding box center [1146, 72] width 124 height 23
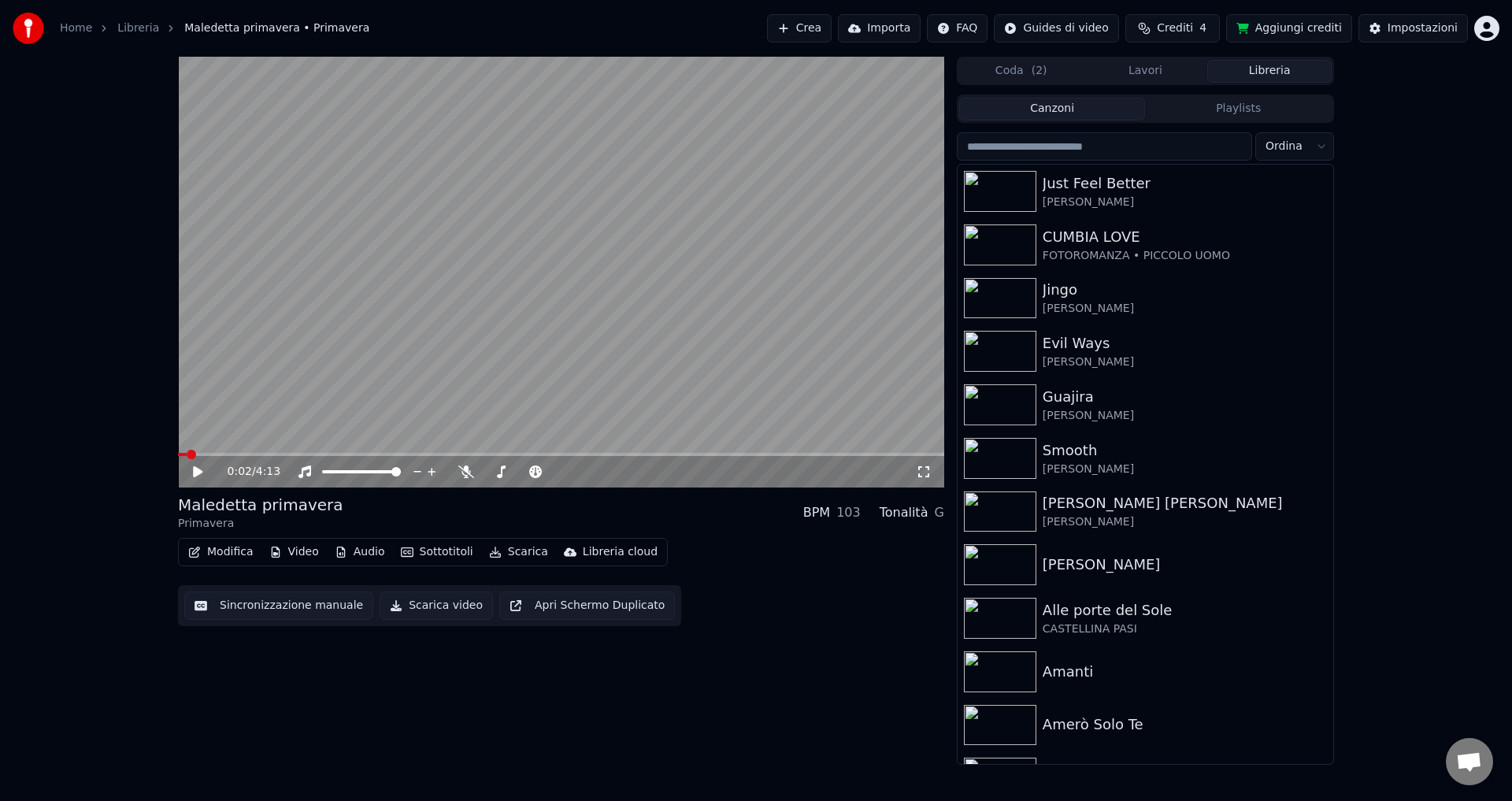
click at [1268, 65] on button "Libreria" at bounding box center [1269, 72] width 124 height 23
click at [1303, 31] on button "Aggiungi crediti" at bounding box center [1290, 28] width 126 height 28
click at [1055, 311] on div "[PERSON_NAME]" at bounding box center [1177, 309] width 269 height 16
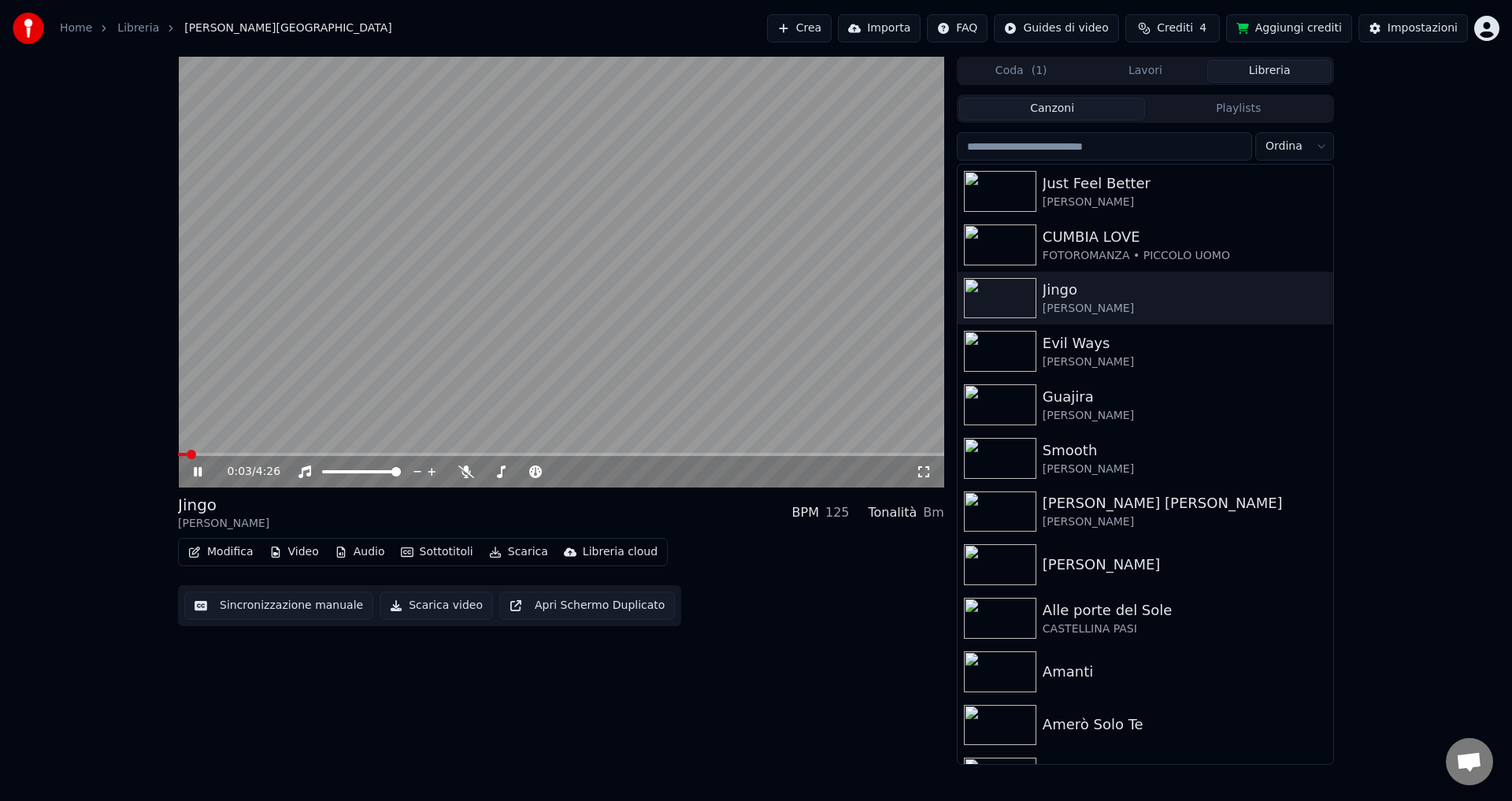
click at [195, 473] on icon at bounding box center [198, 472] width 8 height 10
click at [1486, 30] on html "Home Libreria [PERSON_NAME] Crea Importa FAQ Guides di video Crediti 4 Aggiungi…" at bounding box center [756, 400] width 1512 height 801
